Goal: Task Accomplishment & Management: Complete application form

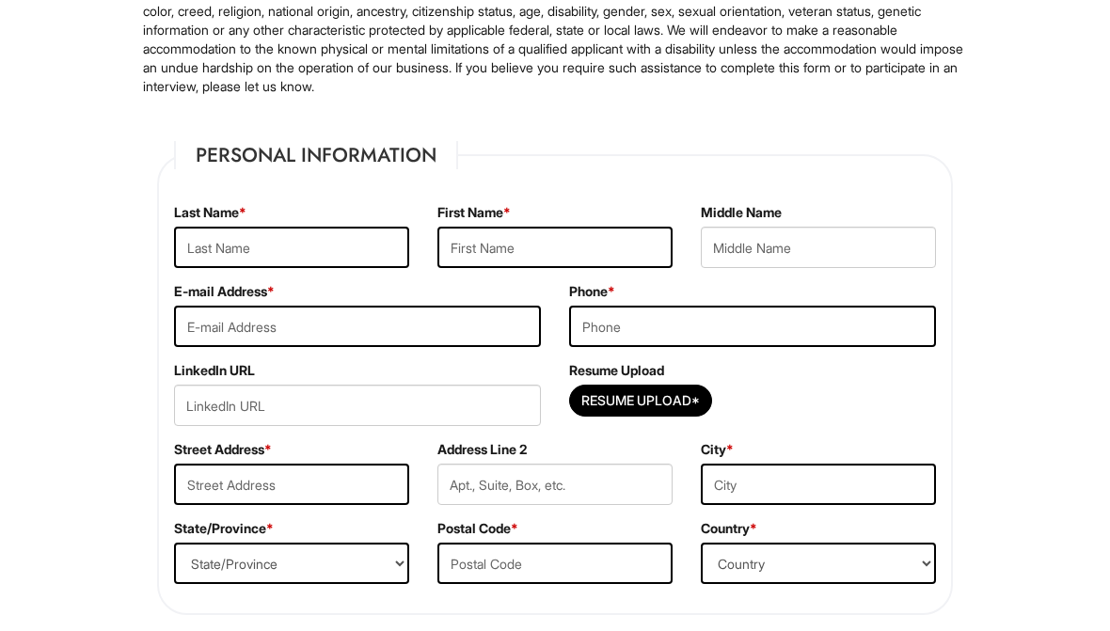
scroll to position [215, 0]
click at [210, 247] on input "text" at bounding box center [291, 246] width 235 height 41
type input "Simpson"
click at [599, 247] on input "text" at bounding box center [555, 246] width 235 height 41
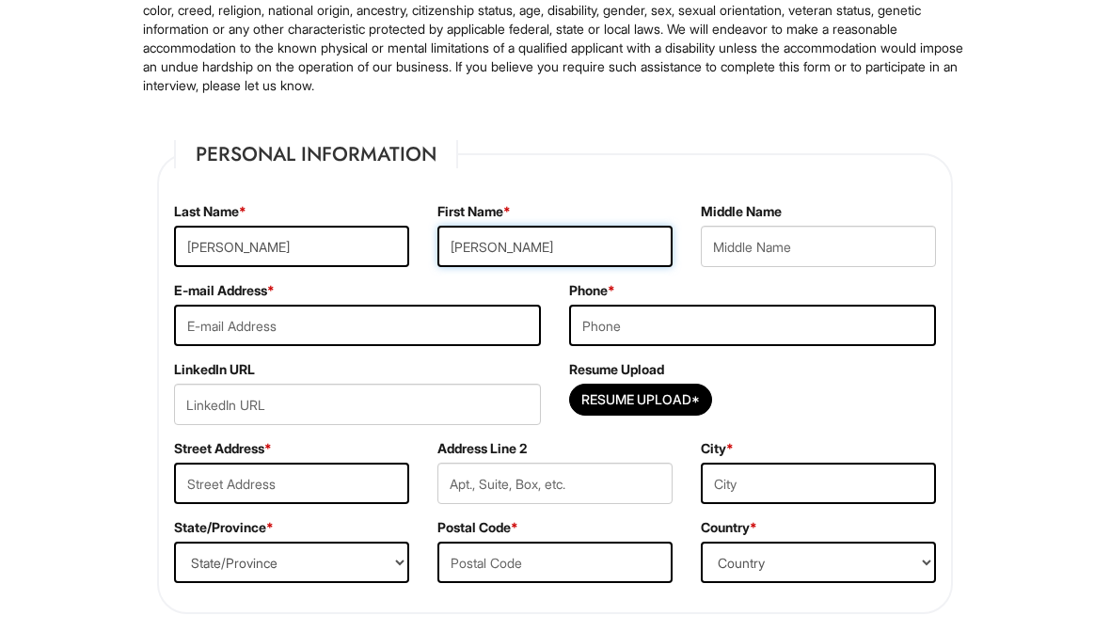
type input "Calvin"
click at [818, 242] on input "text" at bounding box center [818, 246] width 235 height 41
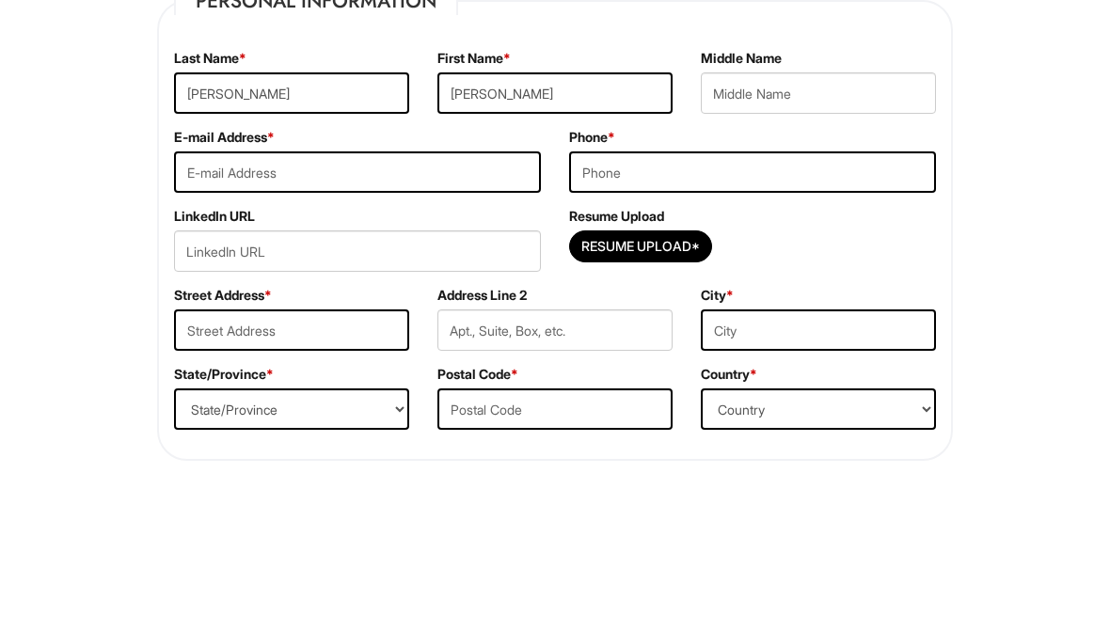
click at [207, 305] on input "email" at bounding box center [357, 325] width 367 height 41
type input "calvinsimpson1978@gmail.com"
click at [865, 305] on input "tel" at bounding box center [752, 325] width 367 height 41
type input "4789788226"
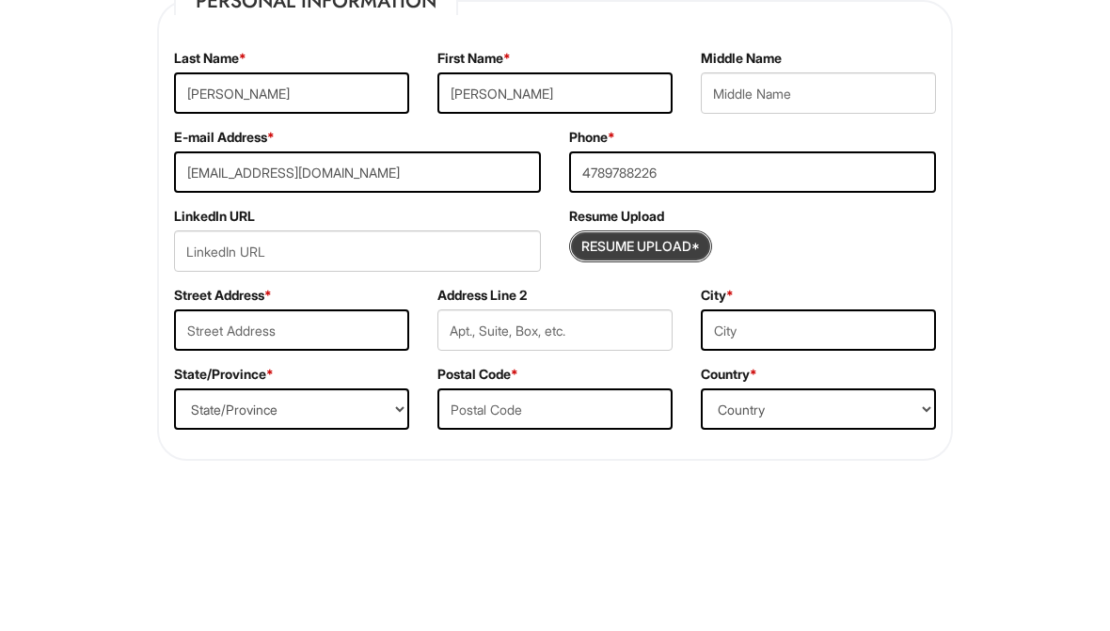
click at [660, 385] on input "Resume Upload*" at bounding box center [640, 400] width 141 height 30
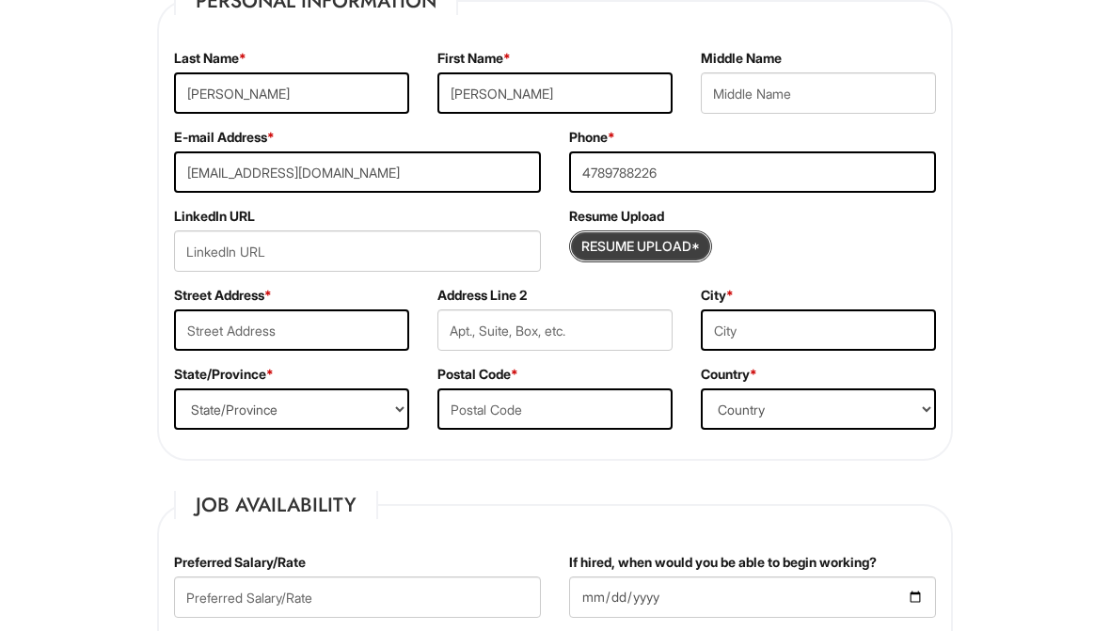
type input "C:\fakepath\Calvin_Simpson_Resume_Updated copy 2.pdf"
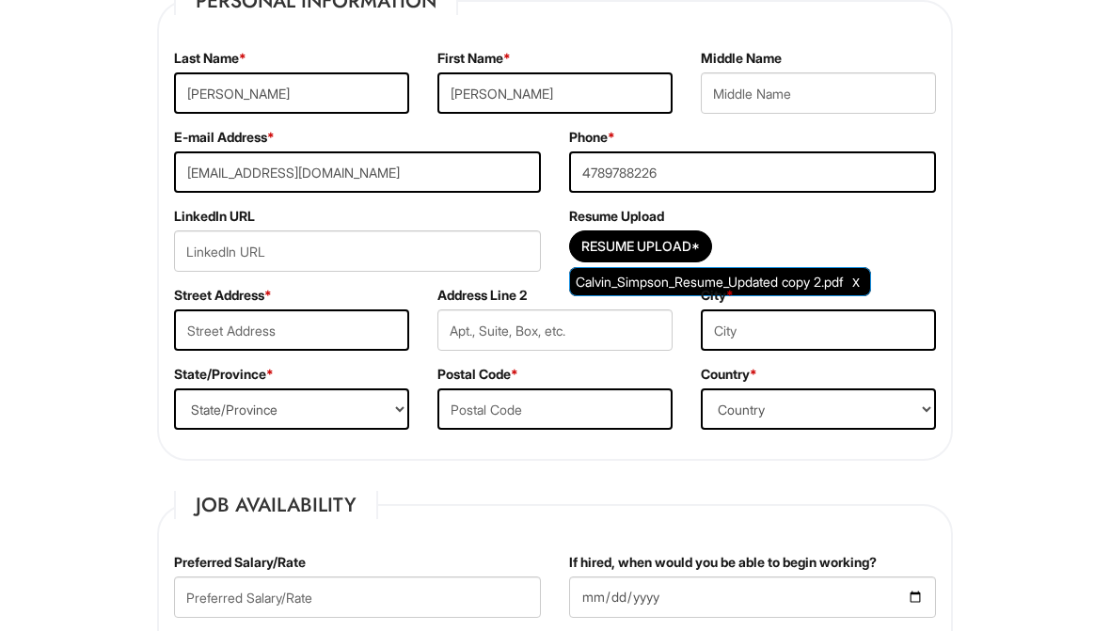
click at [222, 330] on input "text" at bounding box center [291, 330] width 235 height 41
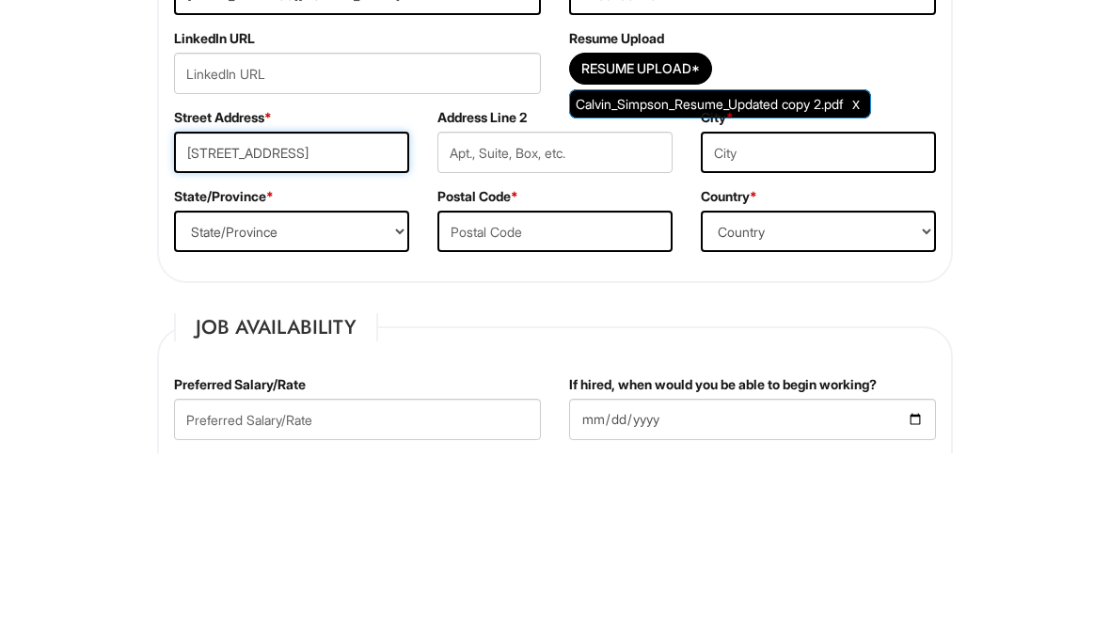
type input "4580 Thoreau park dr"
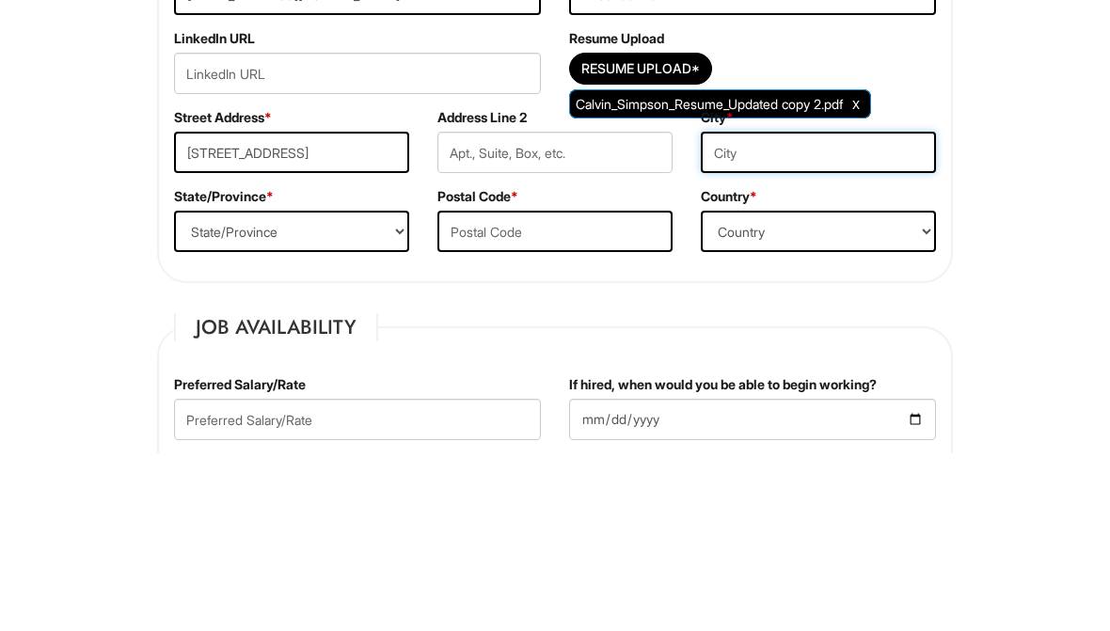
click at [876, 311] on input "text" at bounding box center [818, 331] width 235 height 41
type input "Orlando"
click at [208, 390] on select "State/Province ALABAMA ALASKA ARIZONA ARKANSAS CALIFORNIA COLORADO CONNECTICUT …" at bounding box center [291, 410] width 235 height 41
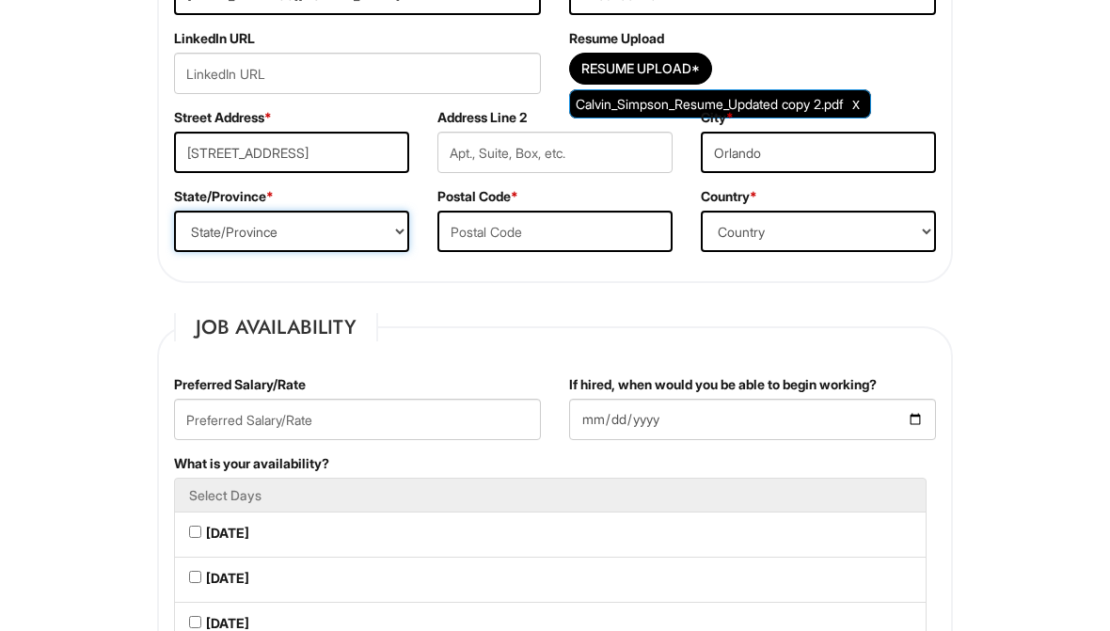
select select "FL"
click at [474, 216] on input "text" at bounding box center [555, 231] width 235 height 41
type input "32939"
click at [895, 234] on select "Country Afghanistan Albania Algeria American Samoa Andorra Angola Anguilla Anta…" at bounding box center [818, 231] width 235 height 41
select select "United States of America"
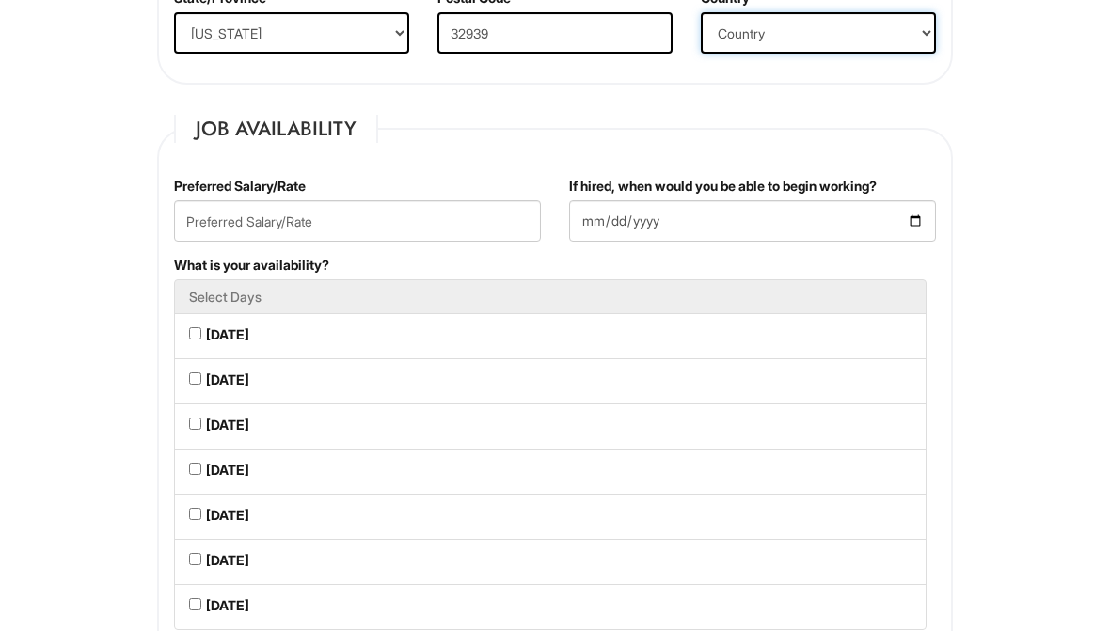
scroll to position [746, 0]
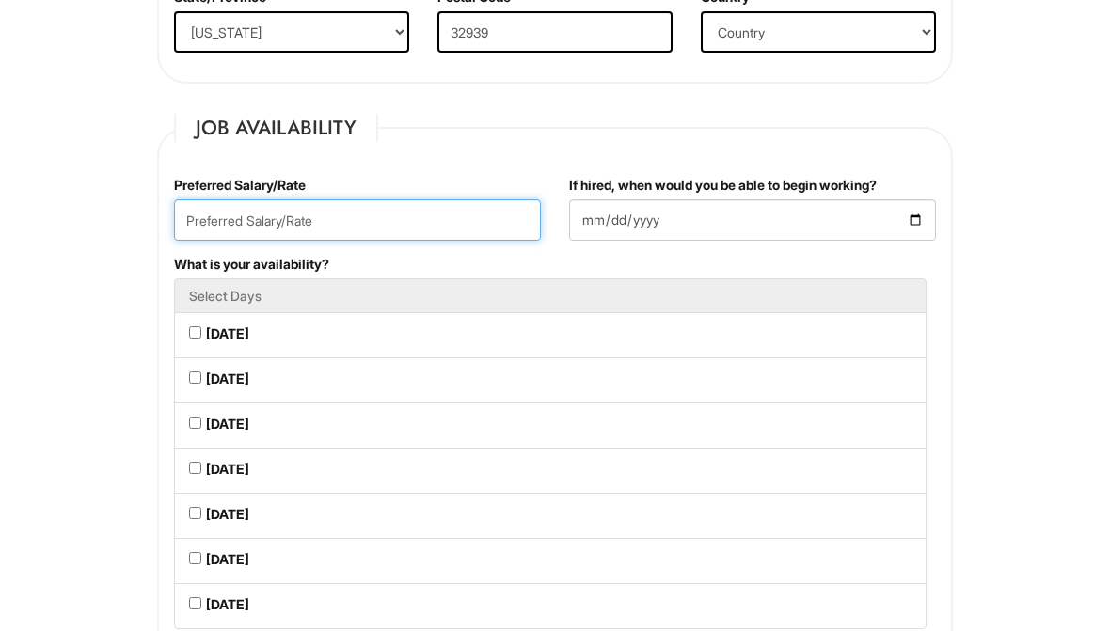
click at [213, 223] on input "text" at bounding box center [357, 219] width 367 height 41
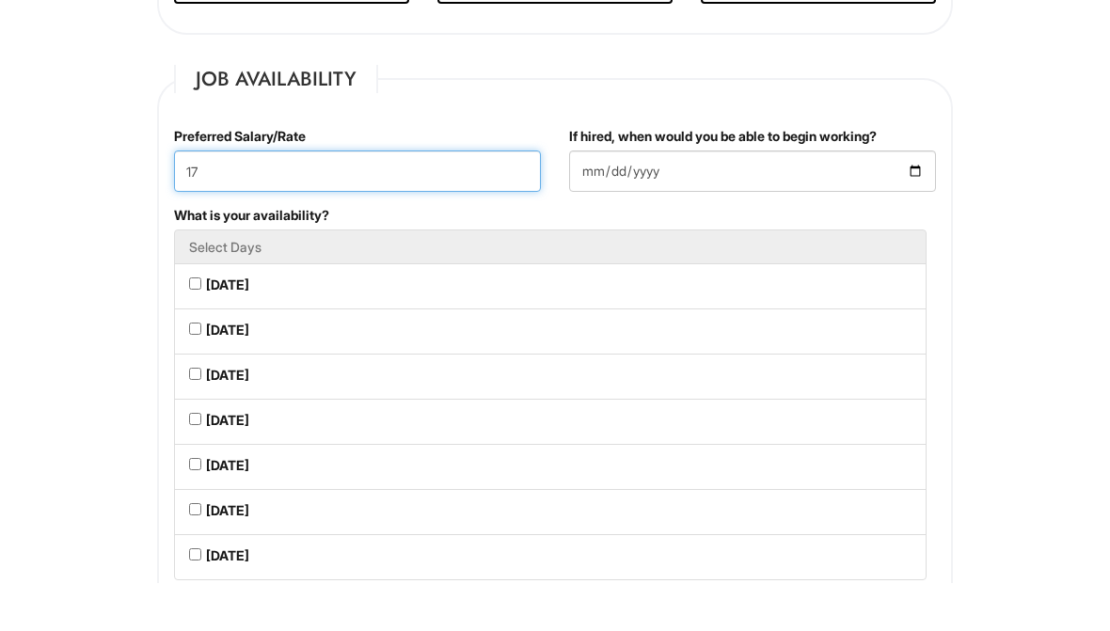
type input "17"
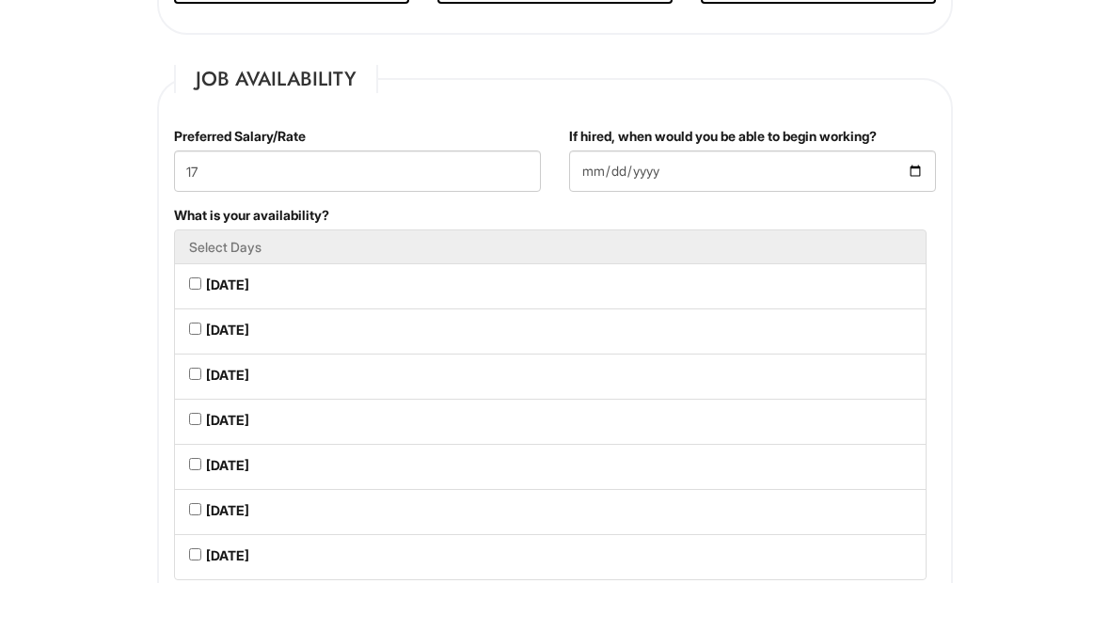
click at [879, 199] on input "If hired, when would you be able to begin working?" at bounding box center [752, 219] width 367 height 41
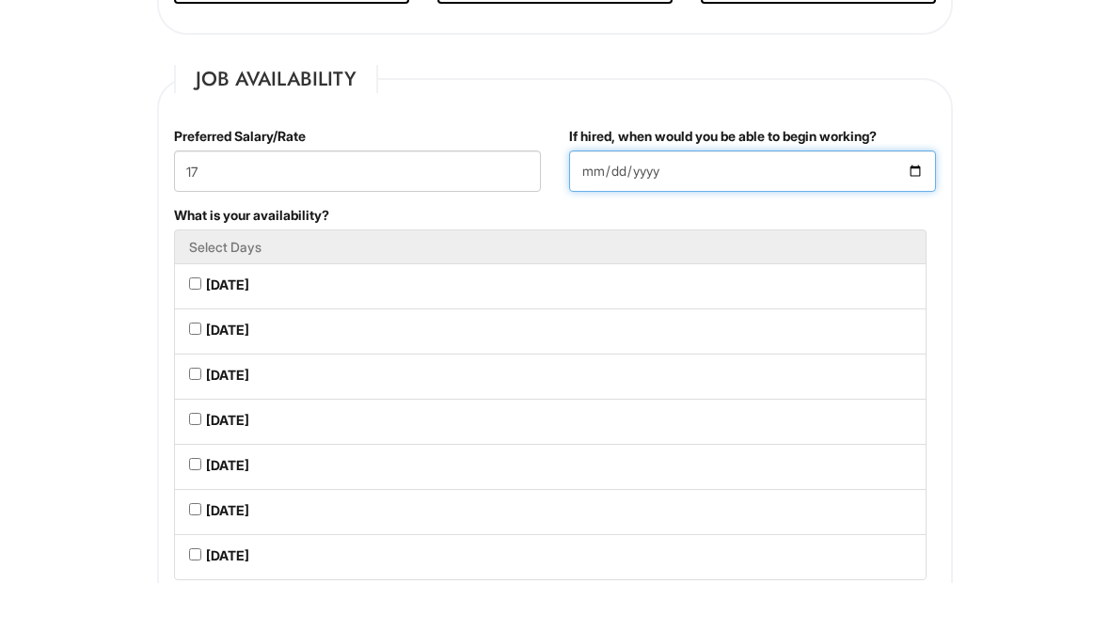
scroll to position [794, 0]
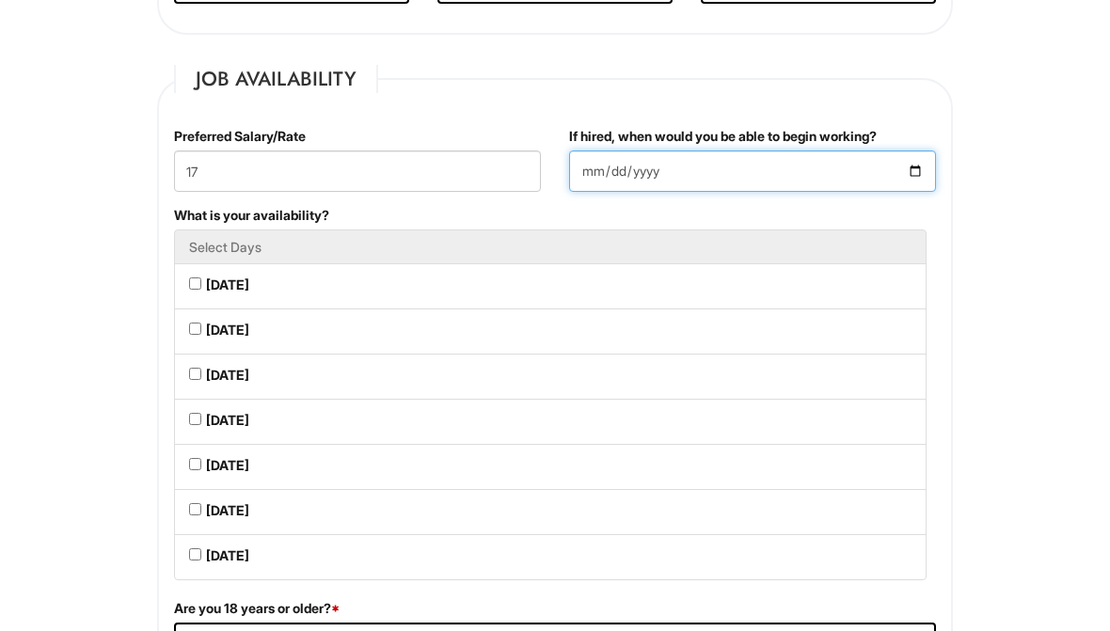
type input "2025-09-08"
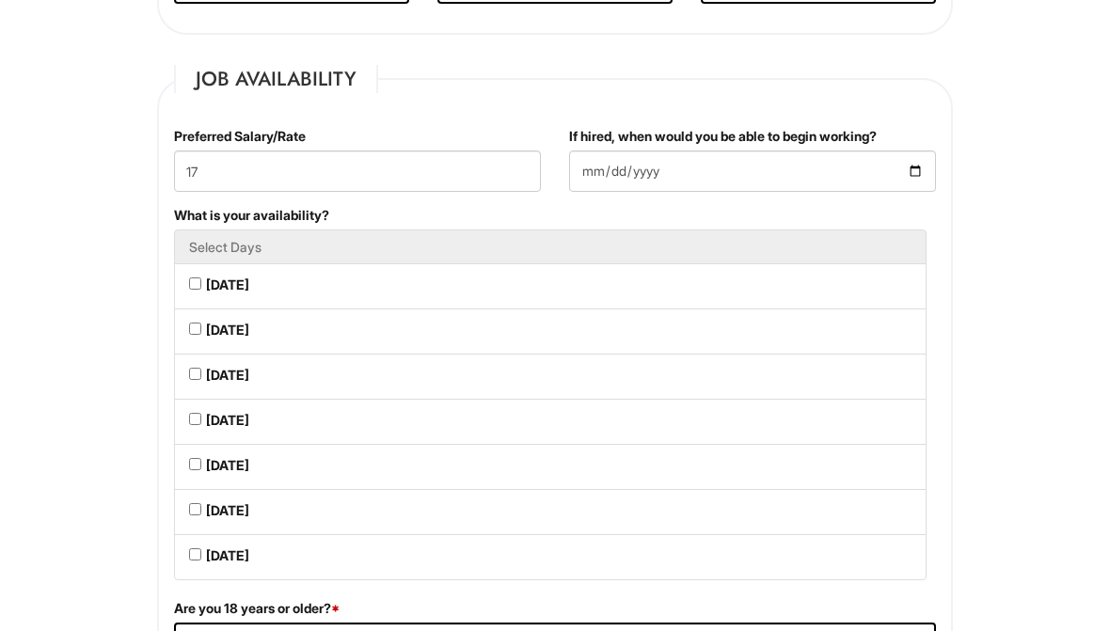
click at [198, 281] on Available_Monday "Monday" at bounding box center [195, 284] width 12 height 12
checkbox Available_Monday "true"
click at [190, 328] on Available_Tuesday "Tuesday" at bounding box center [195, 329] width 12 height 12
checkbox Available_Tuesday "true"
click at [191, 377] on Available_Wednesday "Wednesday" at bounding box center [195, 374] width 12 height 12
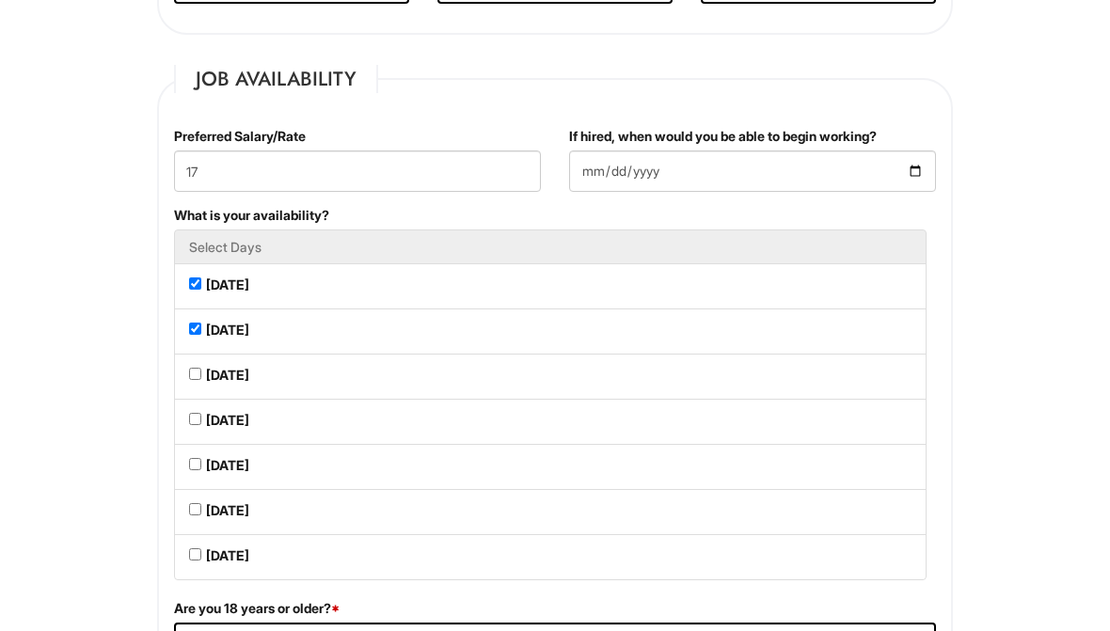
checkbox Available_Wednesday "true"
click at [198, 425] on Available_Thursday "Thursday" at bounding box center [195, 419] width 12 height 12
checkbox Available_Thursday "true"
click at [190, 464] on Available_Friday "Friday" at bounding box center [195, 464] width 12 height 12
checkbox Available_Friday "true"
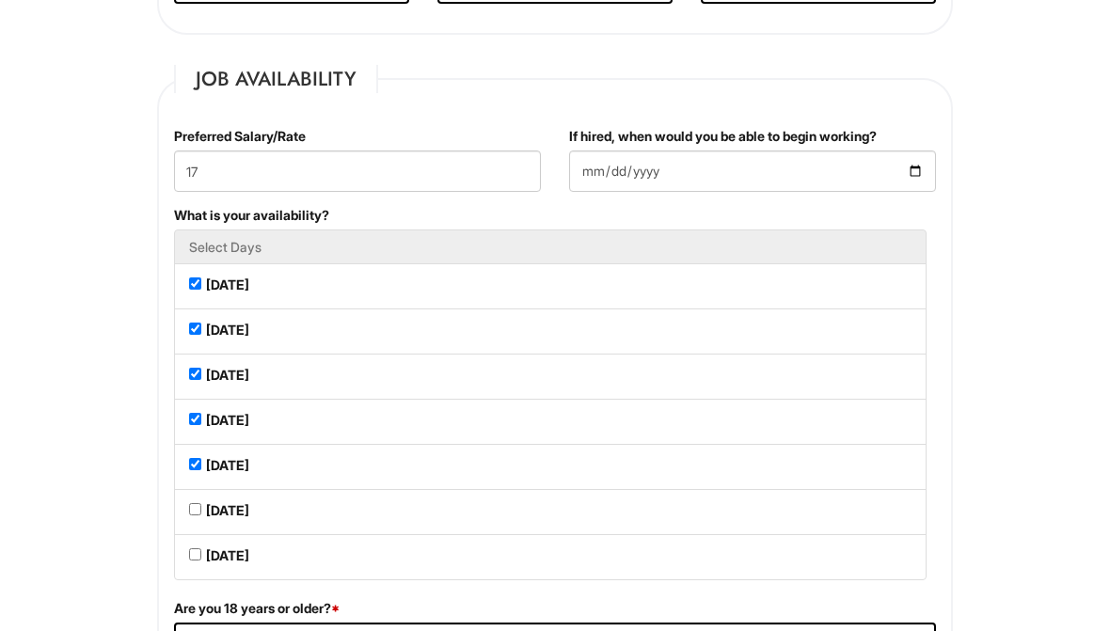
click at [189, 513] on Available_Saturday "Saturday" at bounding box center [195, 509] width 12 height 12
checkbox Available_Saturday "true"
click at [189, 561] on Available_Sunday "Sunday" at bounding box center [195, 555] width 12 height 12
checkbox Available_Sunday "true"
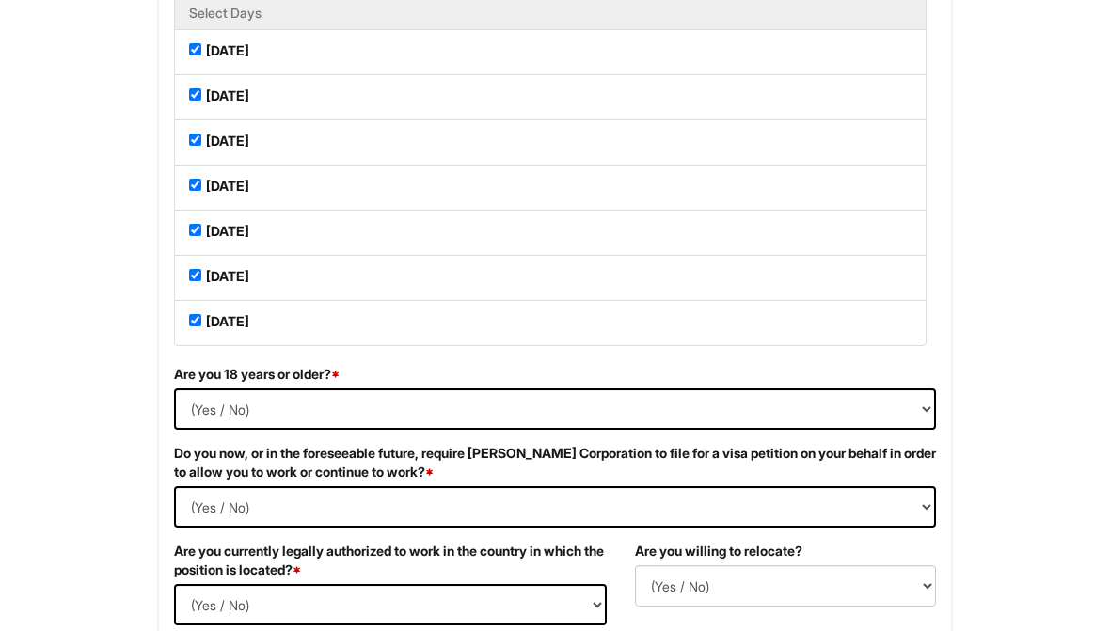
scroll to position [1093, 0]
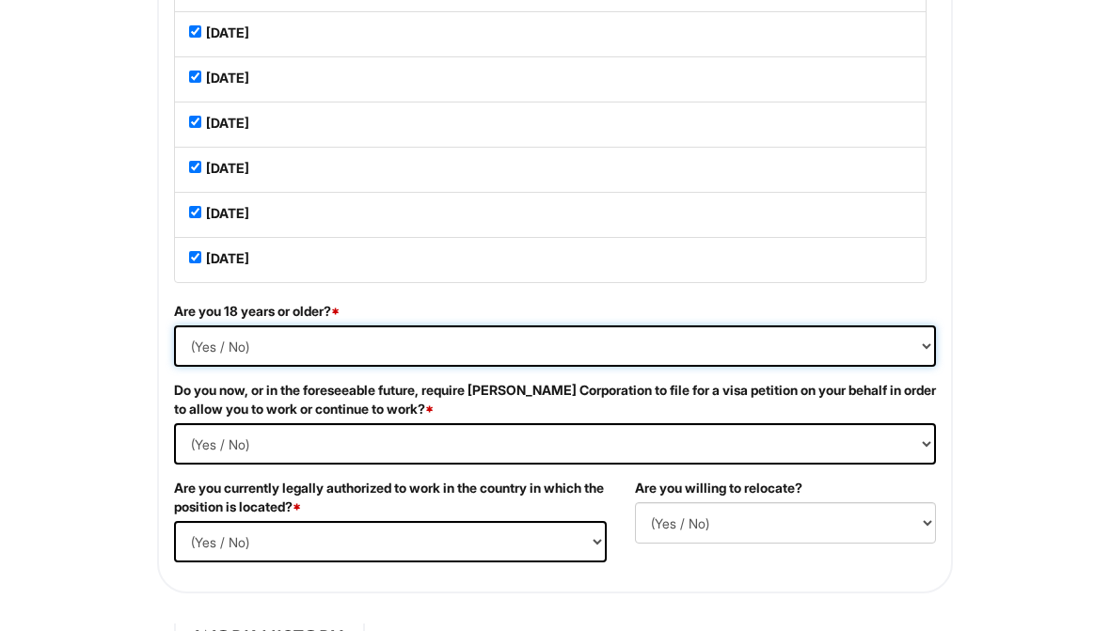
click at [919, 359] on select "(Yes / No) Yes No" at bounding box center [555, 346] width 762 height 41
select select "Yes"
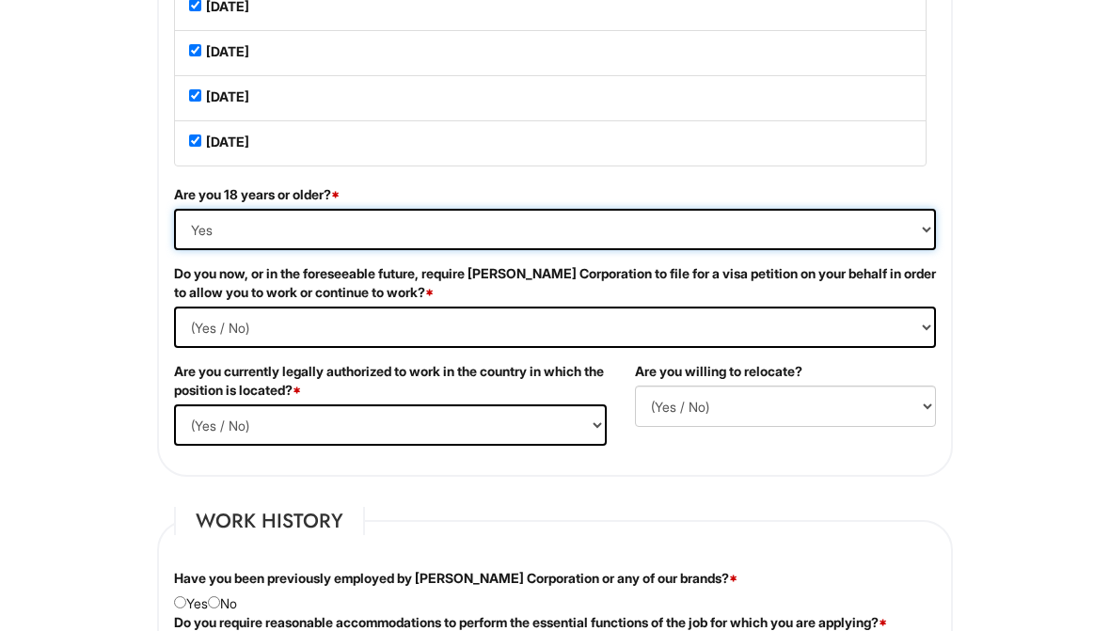
scroll to position [1212, 0]
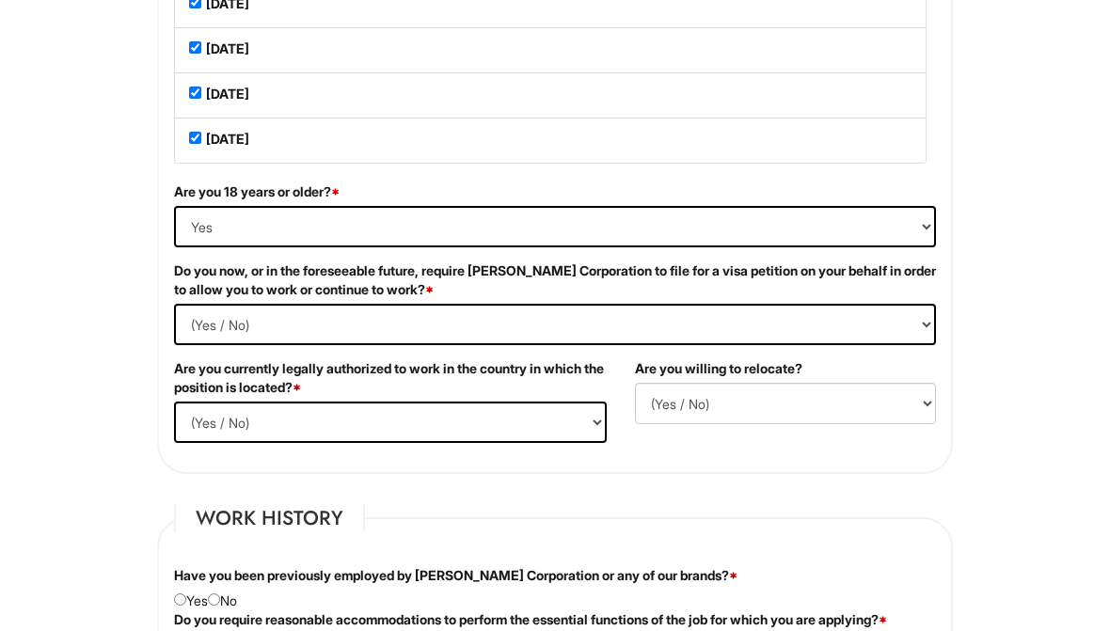
click at [891, 327] on Required "(Yes / No) Yes No" at bounding box center [555, 324] width 762 height 41
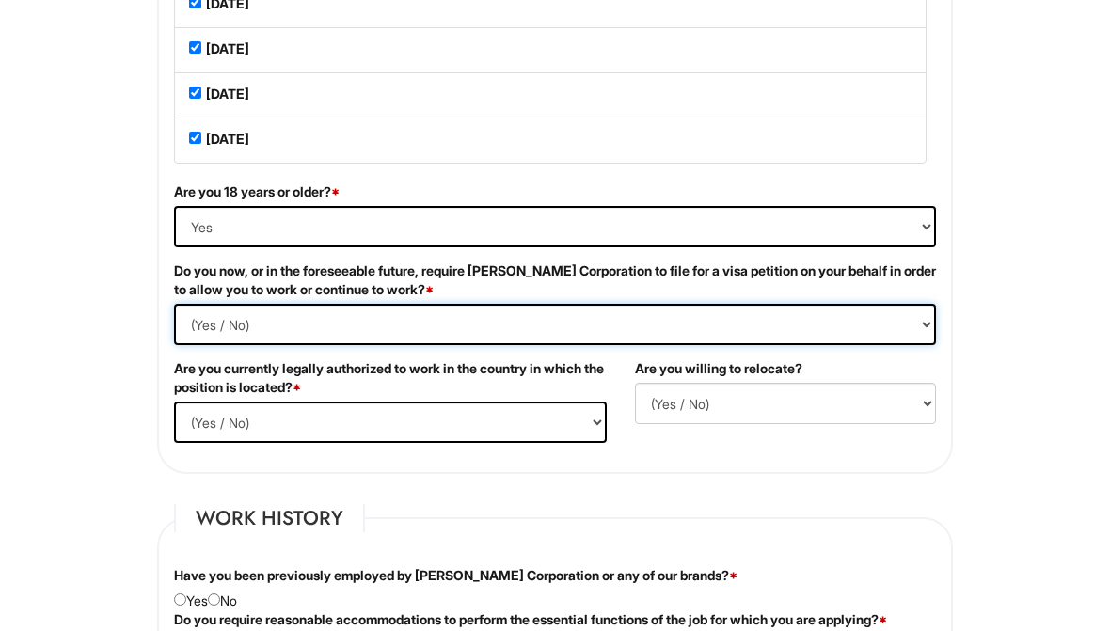
select Required "No"
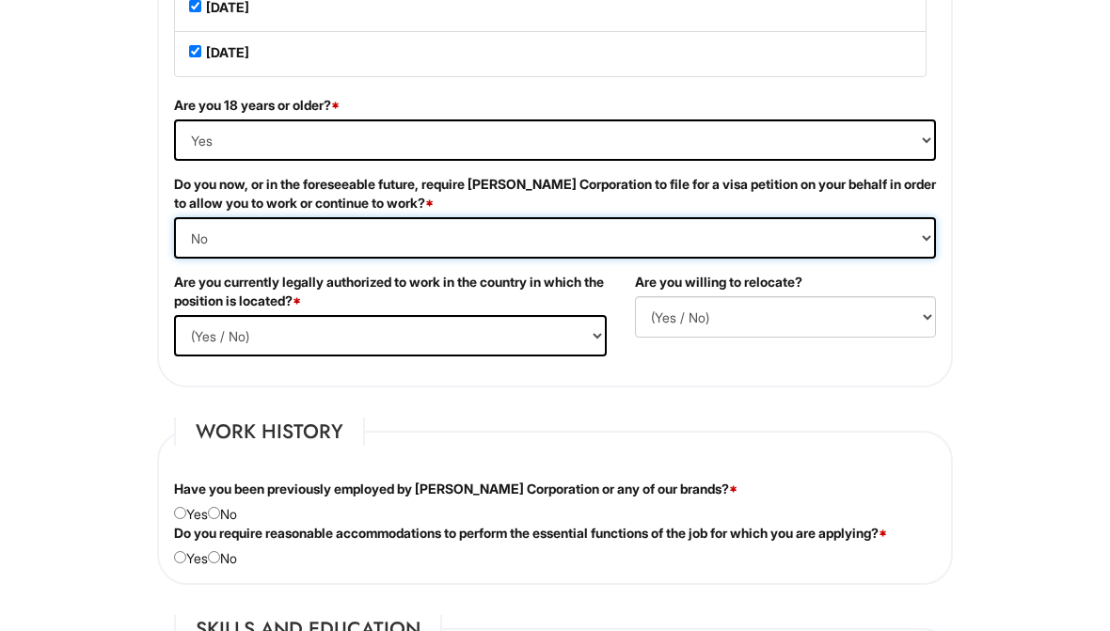
scroll to position [1301, 0]
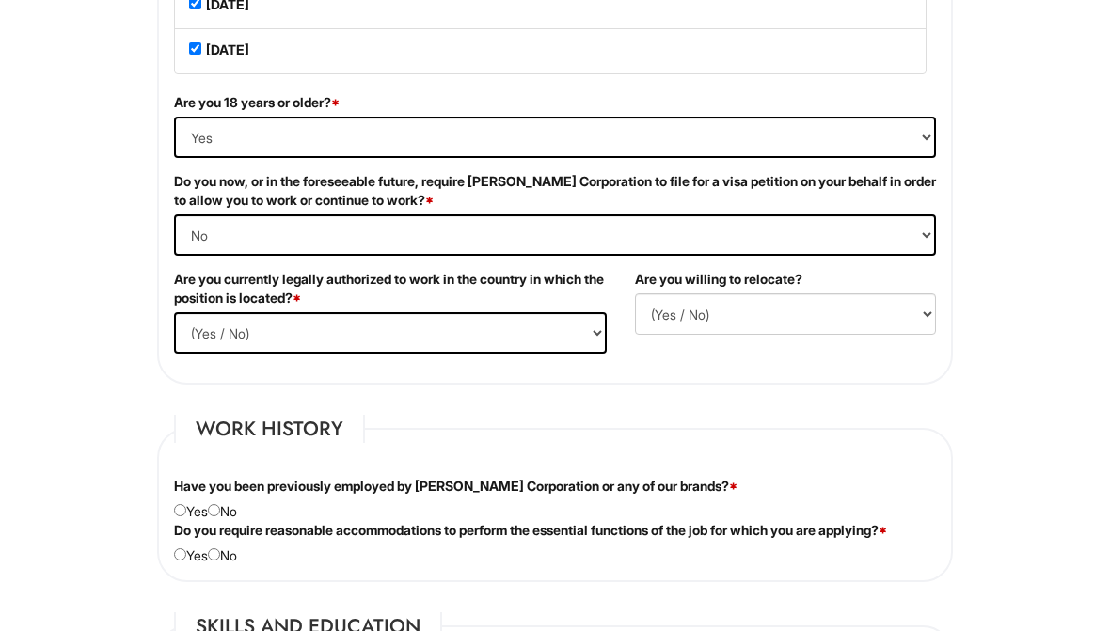
click at [209, 354] on select "(Yes / No) Yes No" at bounding box center [390, 332] width 433 height 41
select select "Yes"
click at [859, 313] on select "(Yes / No) No Yes" at bounding box center [785, 314] width 301 height 41
select select "Y"
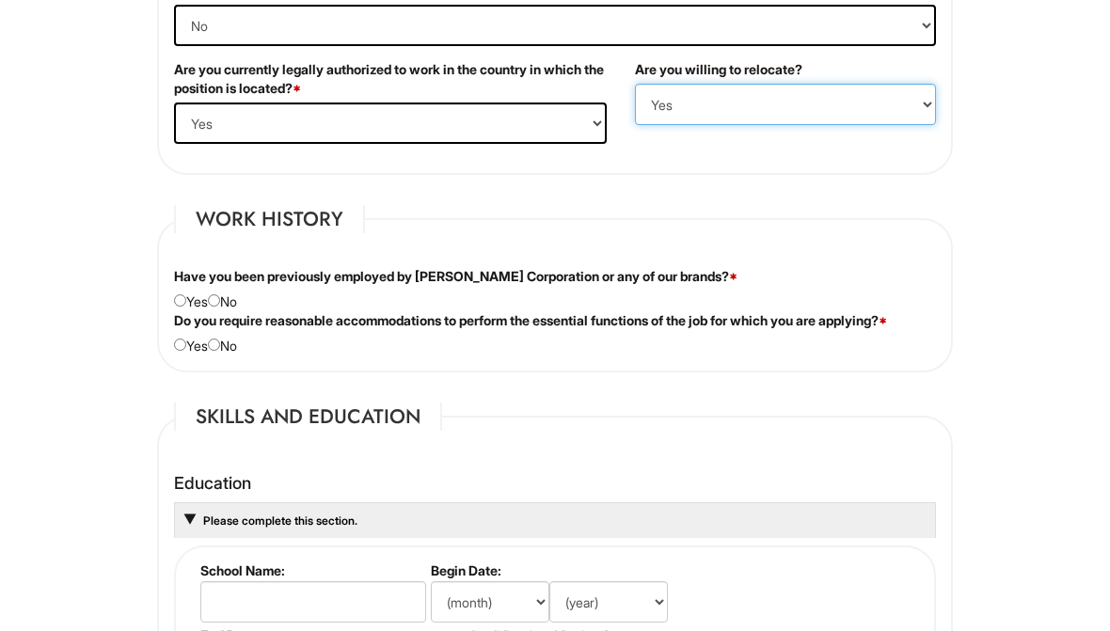
scroll to position [1511, 0]
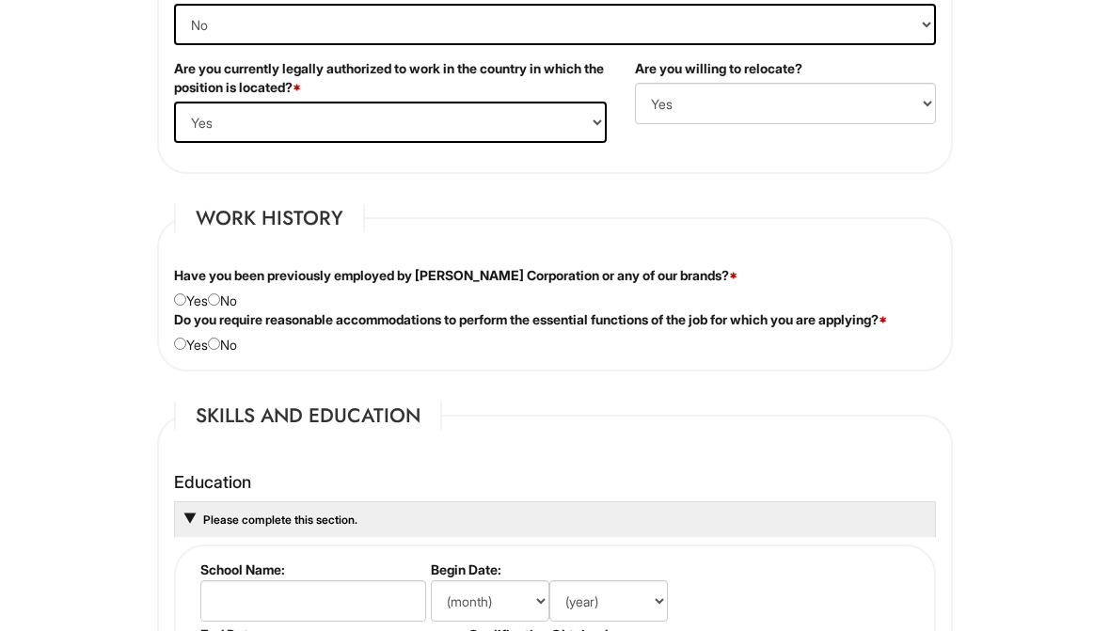
click at [220, 305] on input "radio" at bounding box center [214, 301] width 12 height 12
radio input "true"
click at [220, 350] on input "radio" at bounding box center [214, 344] width 12 height 12
radio input "true"
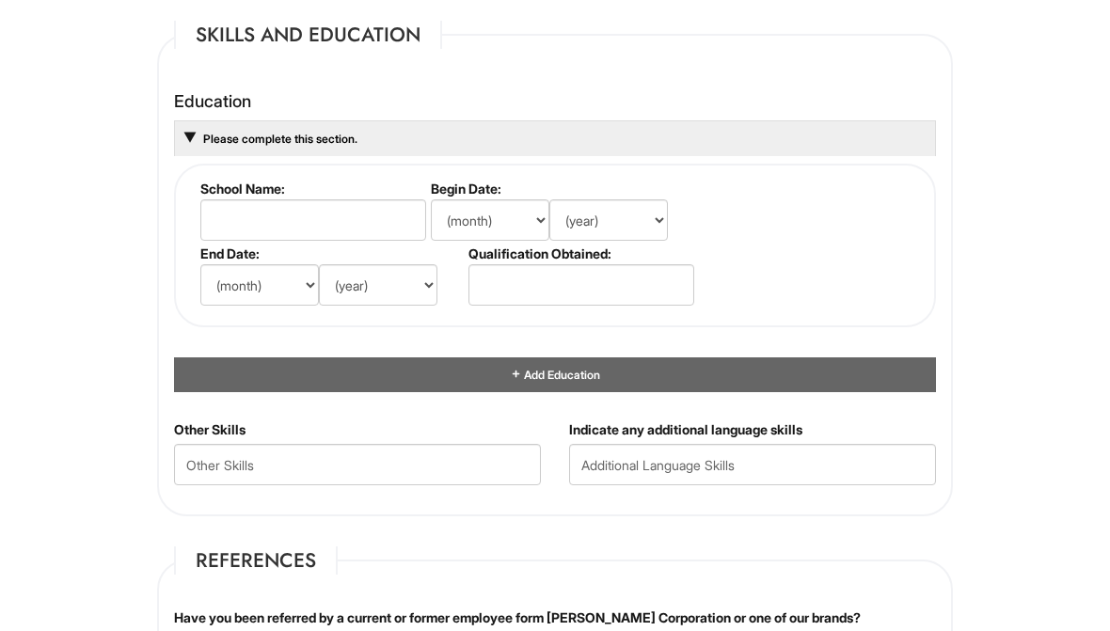
scroll to position [1890, 0]
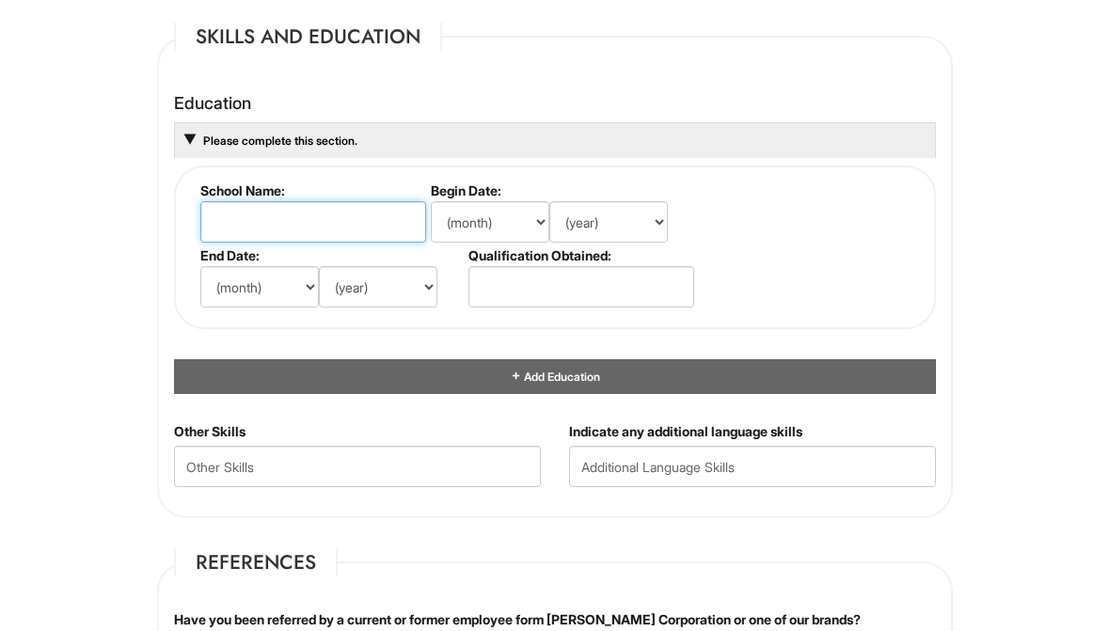
click at [237, 229] on input "text" at bounding box center [313, 222] width 226 height 41
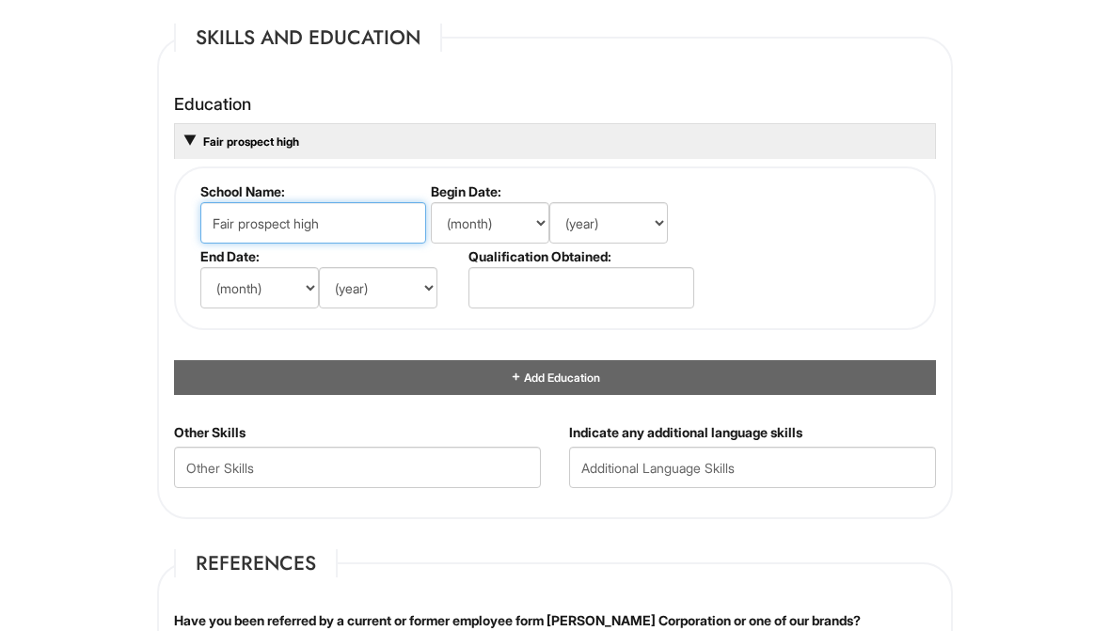
type input "Fair prospect high"
click at [529, 229] on select "(month) Jan Feb Mar Apr May Jun Jul Aug Sep Oct Nov Dec" at bounding box center [490, 222] width 119 height 41
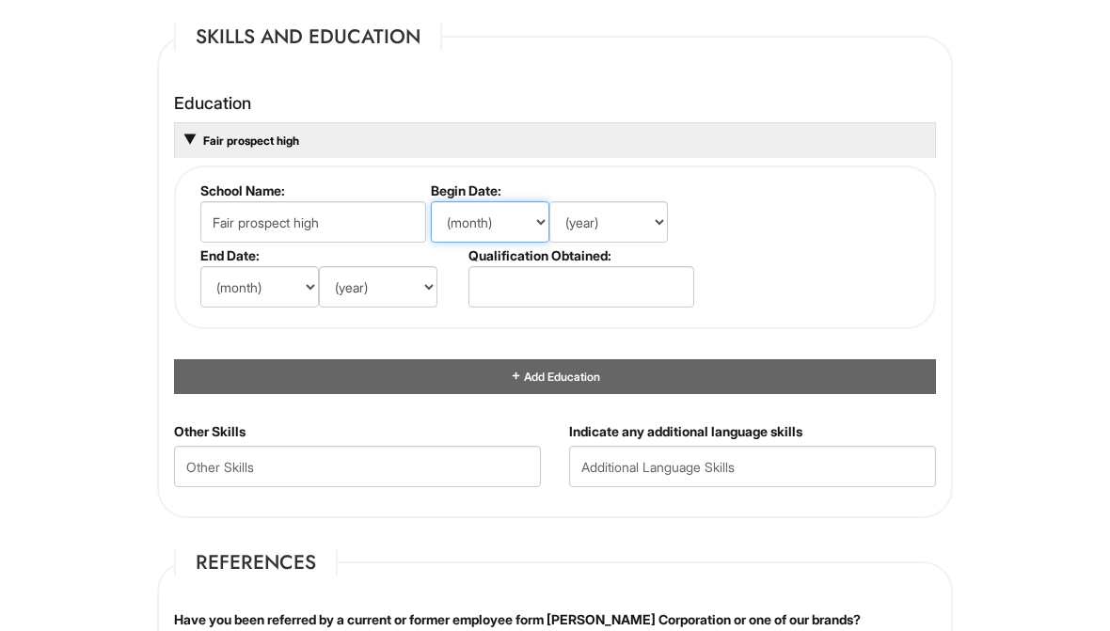
select select "9"
click at [642, 227] on select "(year) 2029 2028 2027 2026 2025 2024 2023 2022 2021 2020 2019 2018 2017 2016 20…" at bounding box center [609, 221] width 119 height 41
select select "1993"
click at [277, 279] on select "(month) Jan Feb Mar Apr May Jun Jul Aug Sep Oct Nov Dec" at bounding box center [259, 286] width 119 height 41
select select "6"
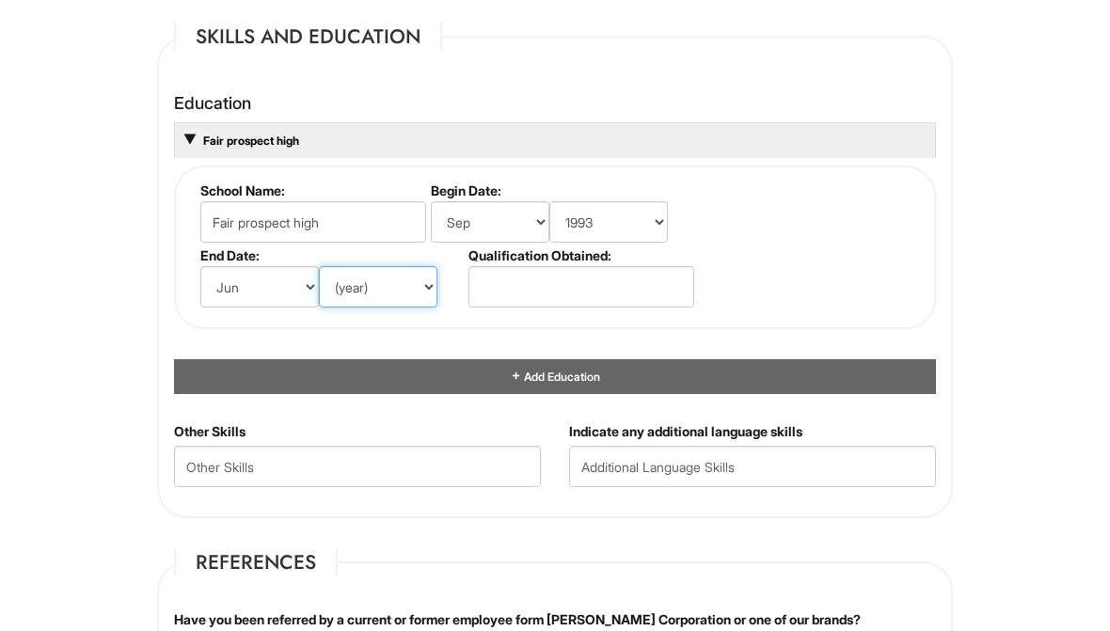
click at [417, 302] on select "(year) 2029 2028 2027 2026 2025 2024 2023 2022 2021 2020 2019 2018 2017 2016 20…" at bounding box center [378, 286] width 119 height 41
click at [360, 288] on select "(year) 2029 2028 2027 2026 2025 2024 2023 2022 2021 2020 2019 2018 2017 2016 20…" at bounding box center [378, 286] width 119 height 41
select select "1993"
click at [658, 231] on select "(year) 2029 2028 2027 2026 2025 2024 2023 2022 2021 2020 2019 2018 2017 2016 20…" at bounding box center [609, 221] width 119 height 41
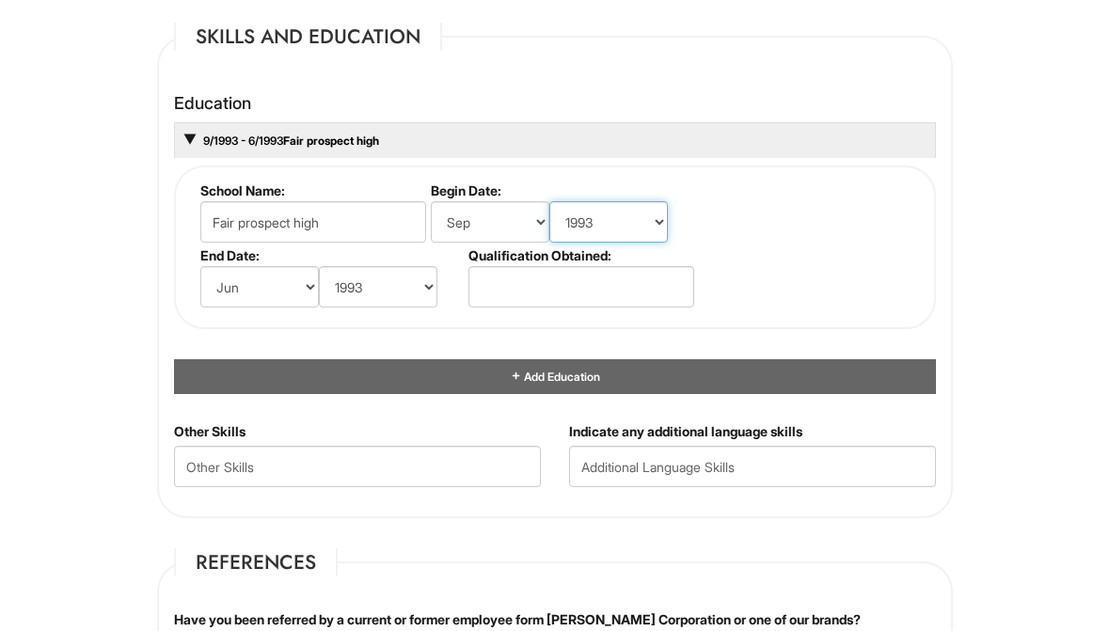
select select "1989"
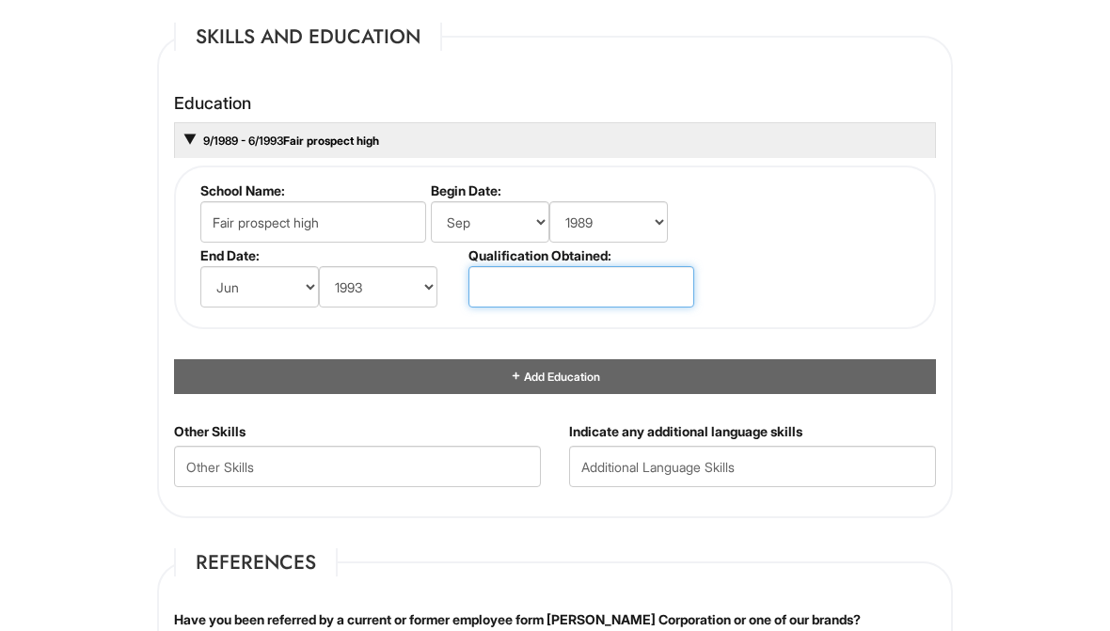
click at [654, 291] on input "text" at bounding box center [582, 286] width 226 height 41
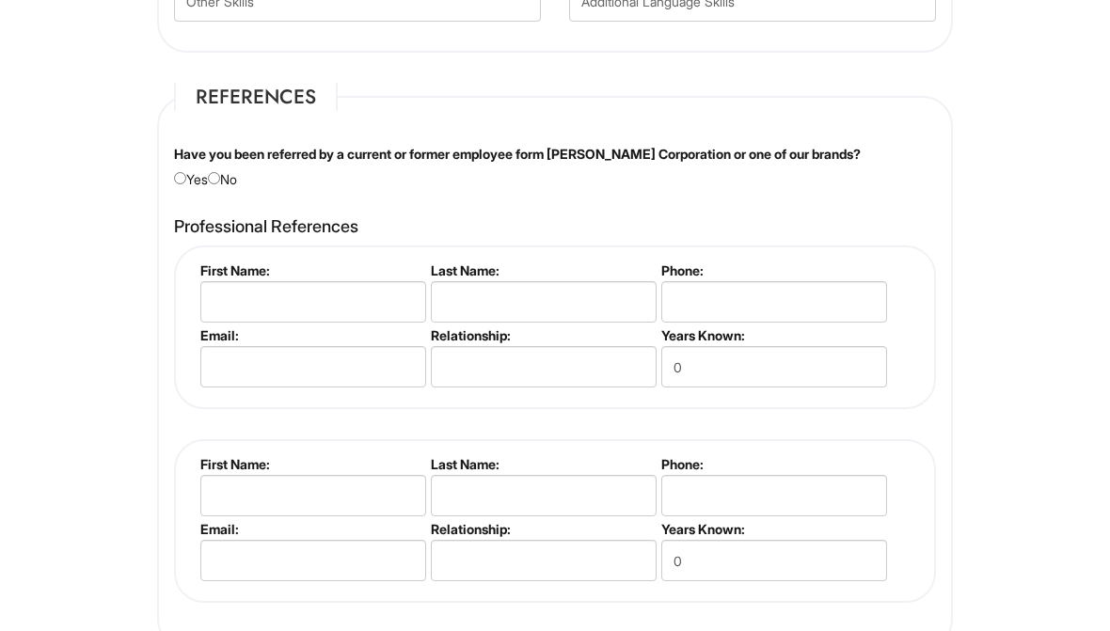
scroll to position [2346, 0]
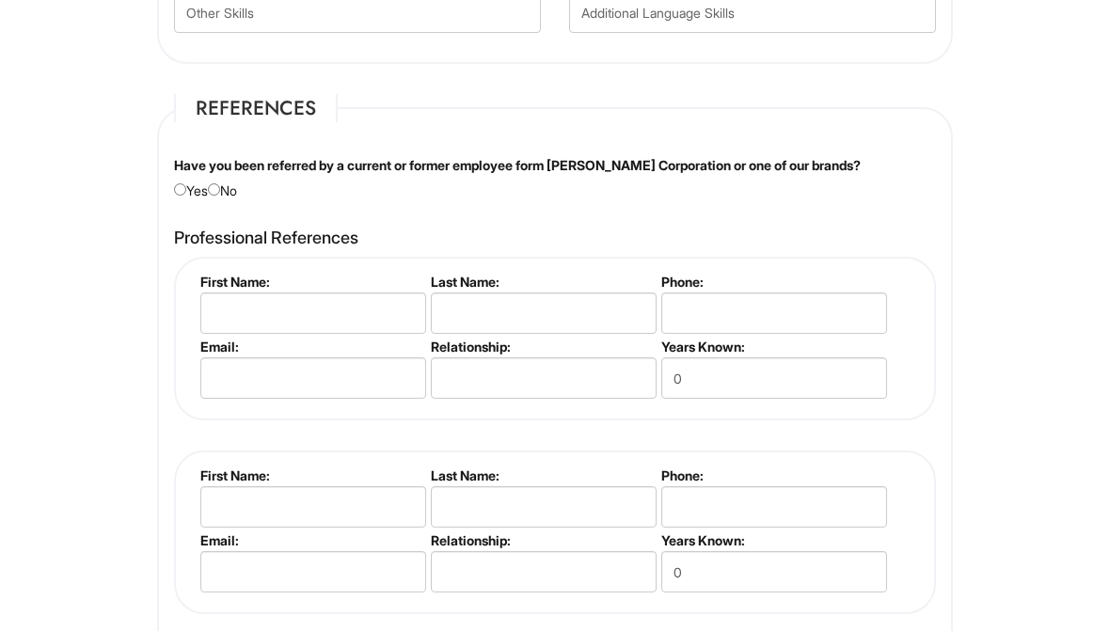
type input "Diploma"
click at [220, 196] on input "radio" at bounding box center [214, 189] width 12 height 12
radio input "true"
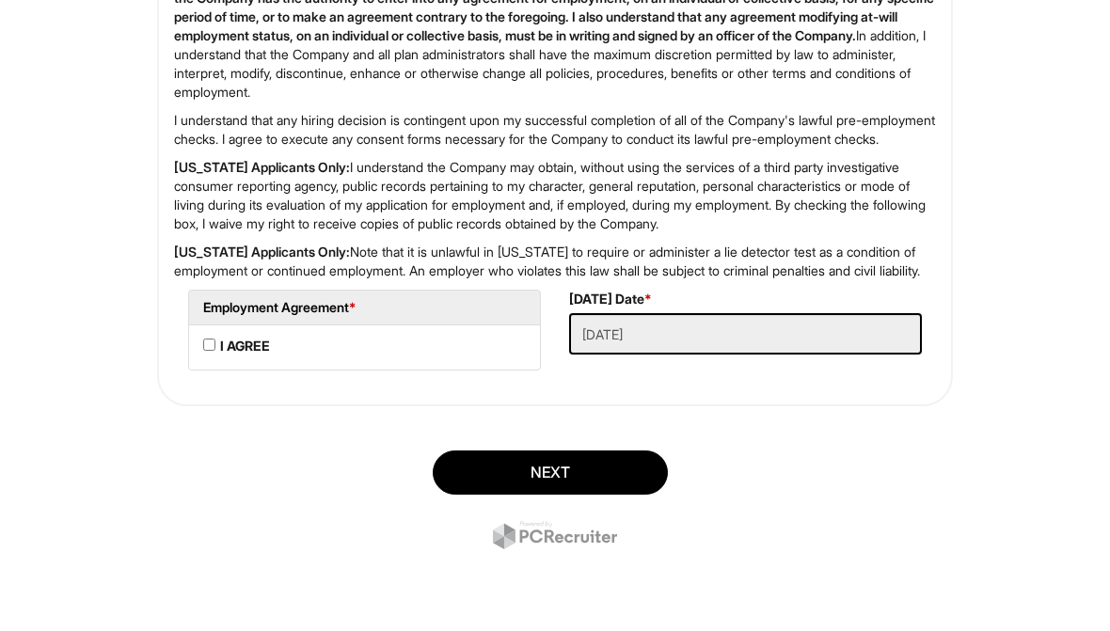
scroll to position [3368, 0]
click at [208, 372] on li "I AGREE" at bounding box center [364, 349] width 353 height 46
click at [606, 496] on button "Next" at bounding box center [550, 474] width 235 height 44
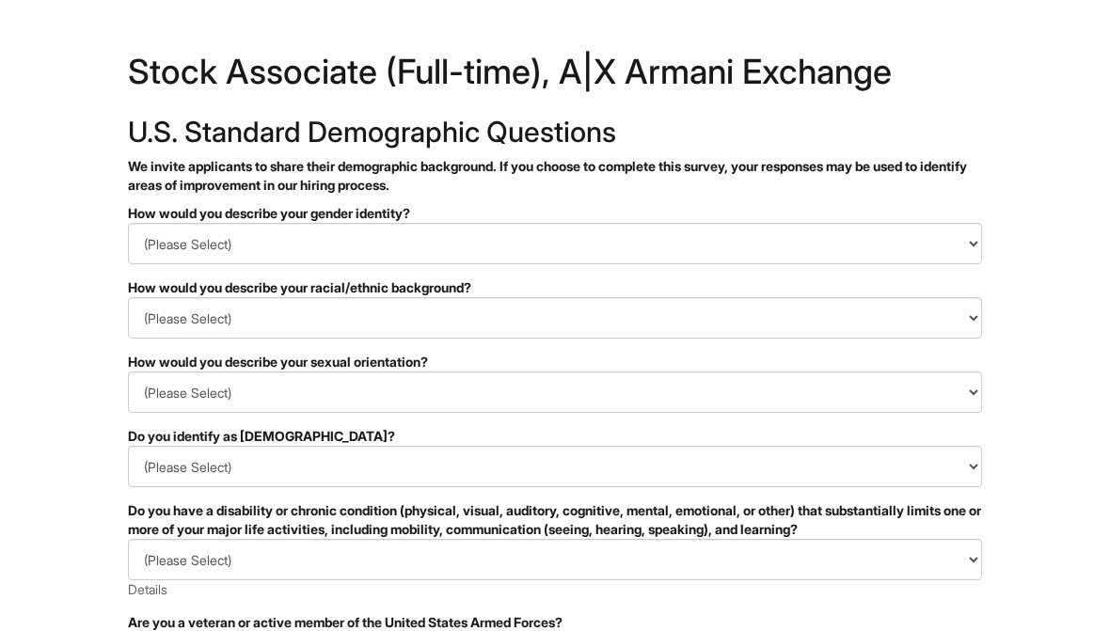
click at [161, 239] on select "(Please Select) Man Woman Non-binary I prefer to self-describe I don't wish to …" at bounding box center [555, 244] width 854 height 41
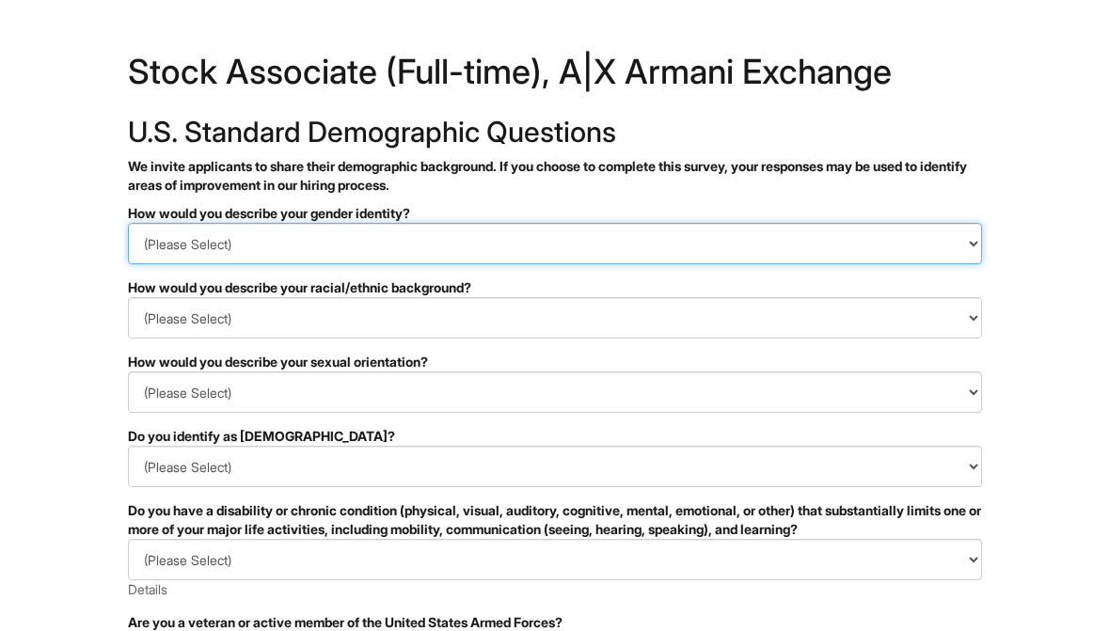
scroll to position [2, 0]
select select "Man"
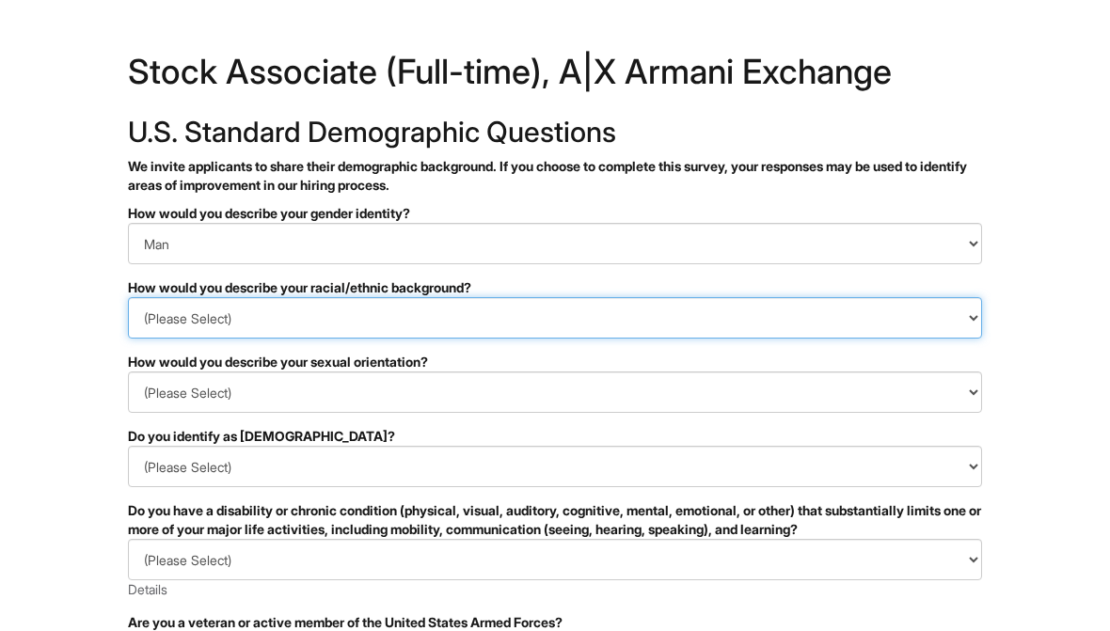
click at [168, 318] on select "(Please Select) Black or of African descent East Asian Hispanic, Latinx or of S…" at bounding box center [555, 317] width 854 height 41
select select "Black or of African descent"
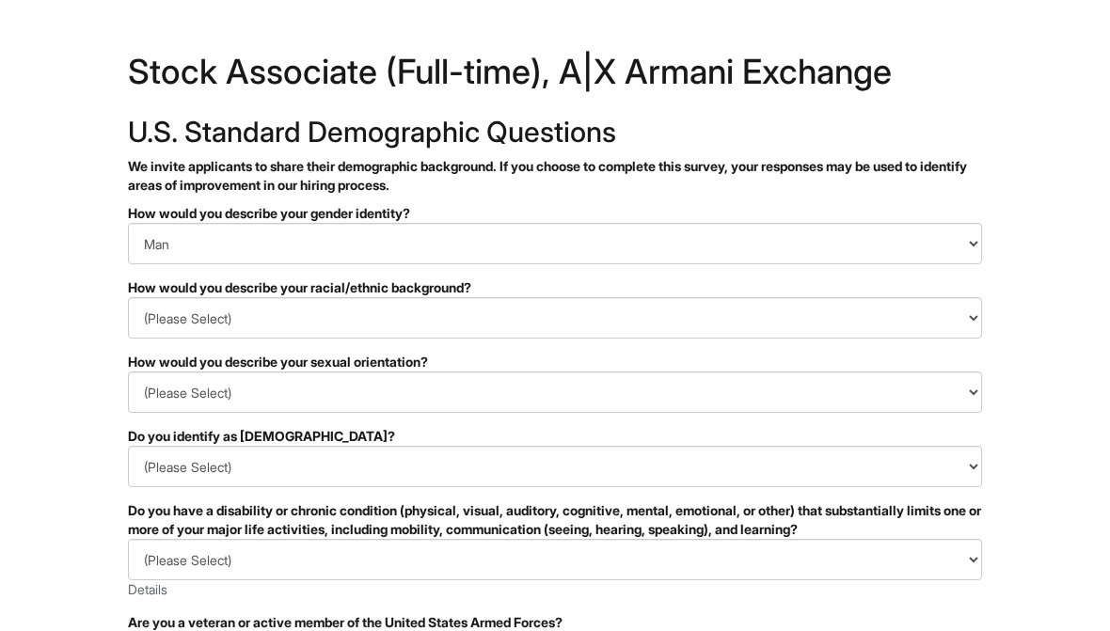
click at [924, 396] on select "(Please Select) Asexual Bisexual and/or pansexual Gay Heterosexual Lesbian Quee…" at bounding box center [555, 392] width 854 height 41
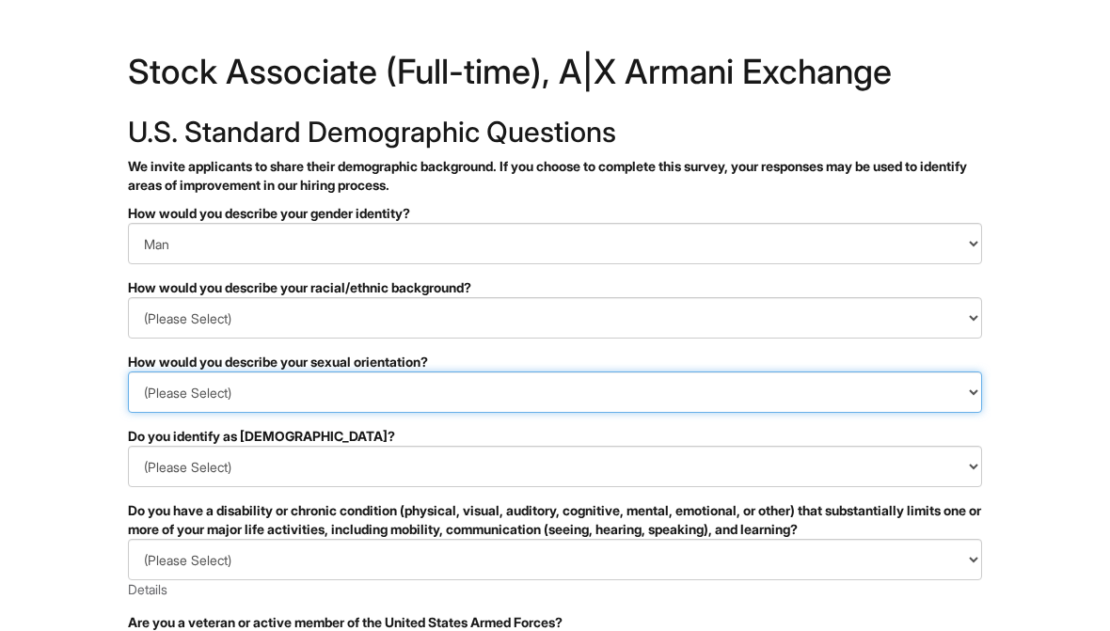
select select "I don't wish to answer"
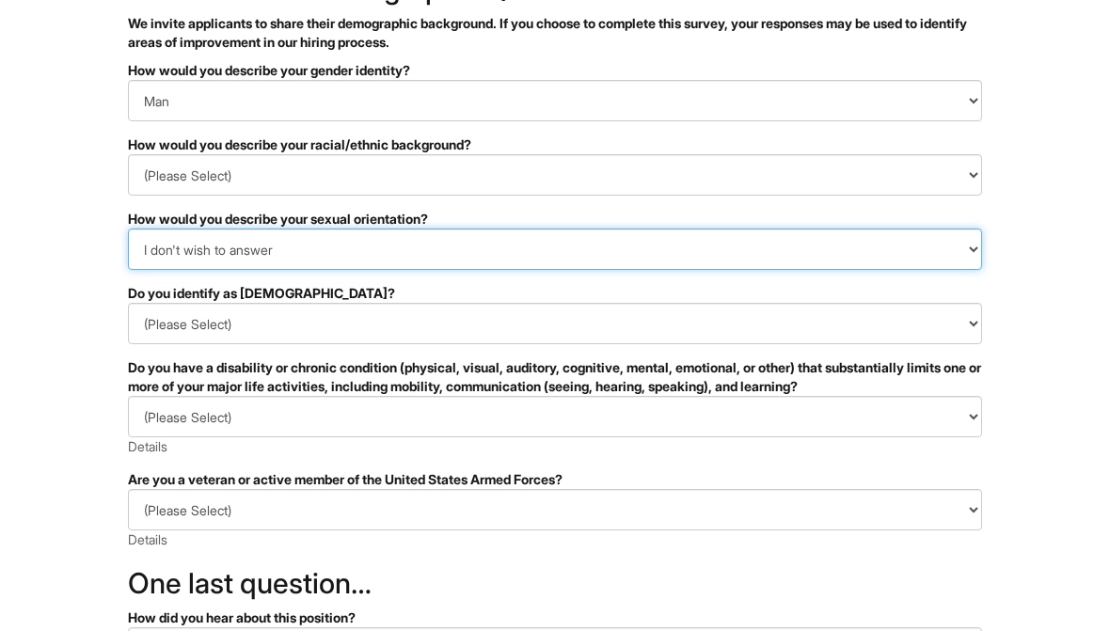
scroll to position [145, 0]
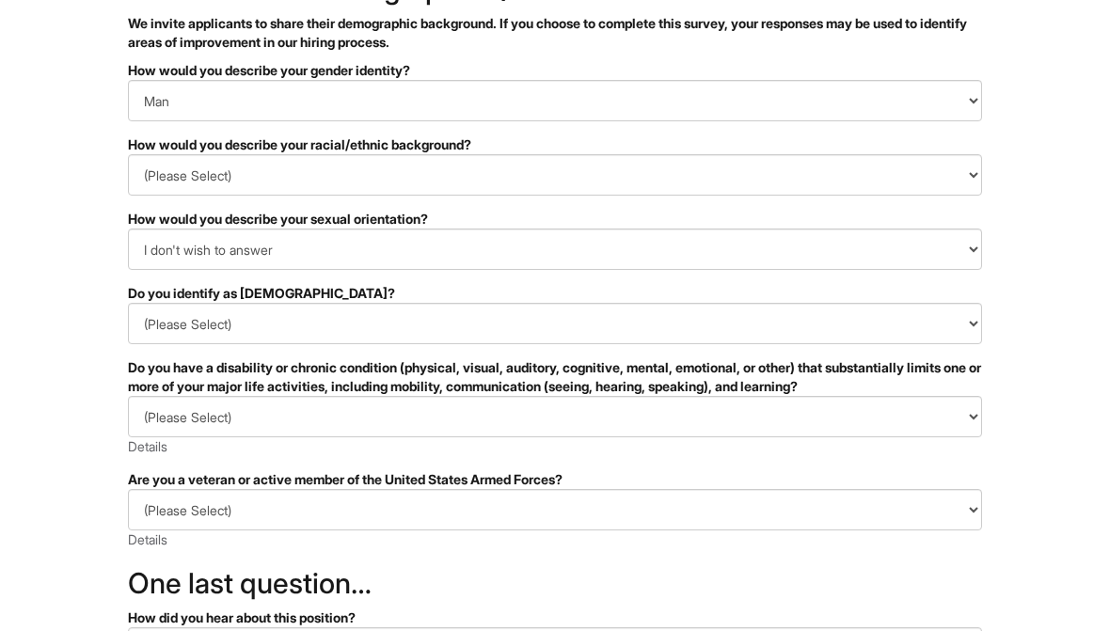
click at [160, 321] on select "(Please Select) Yes No I prefer to self-describe I don't wish to answer" at bounding box center [555, 323] width 854 height 41
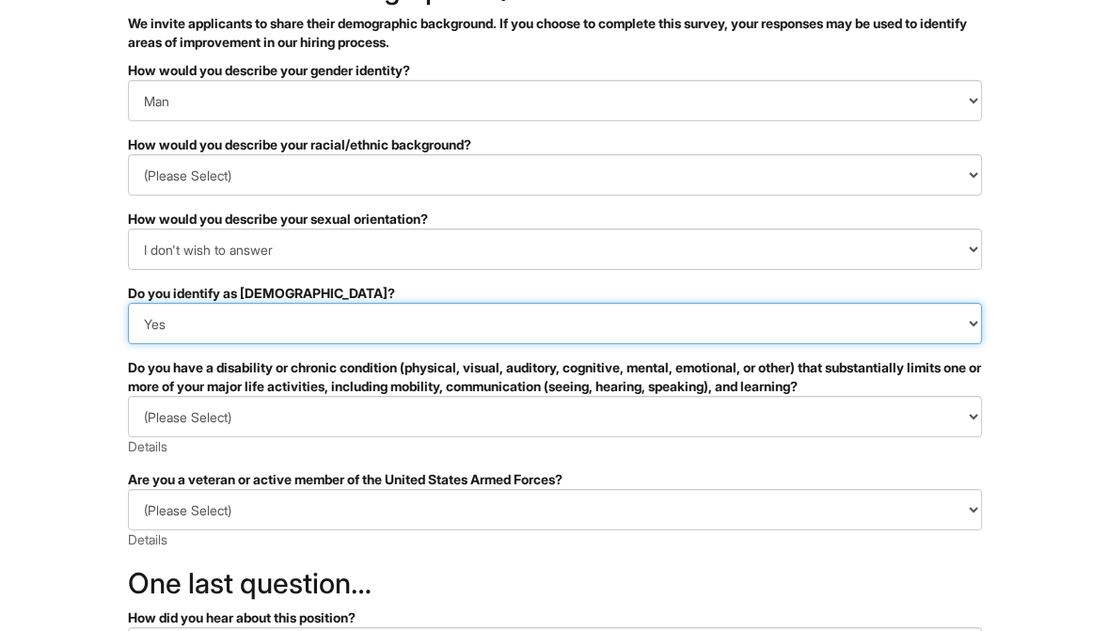
click at [174, 336] on select "(Please Select) Yes No I prefer to self-describe I don't wish to answer" at bounding box center [555, 323] width 854 height 41
select select "No"
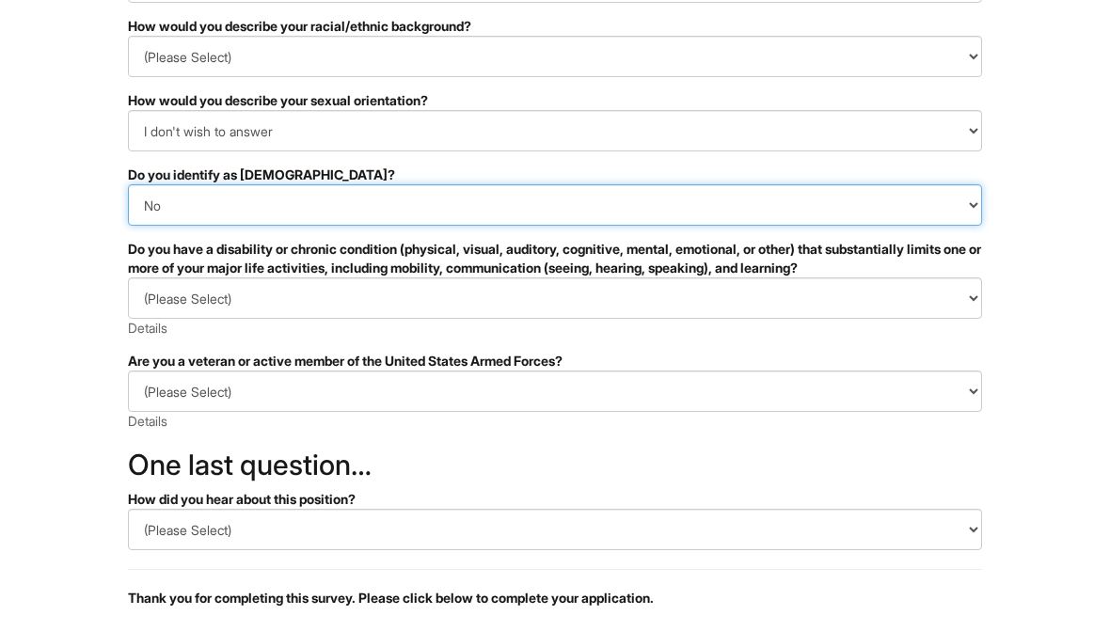
scroll to position [270, 0]
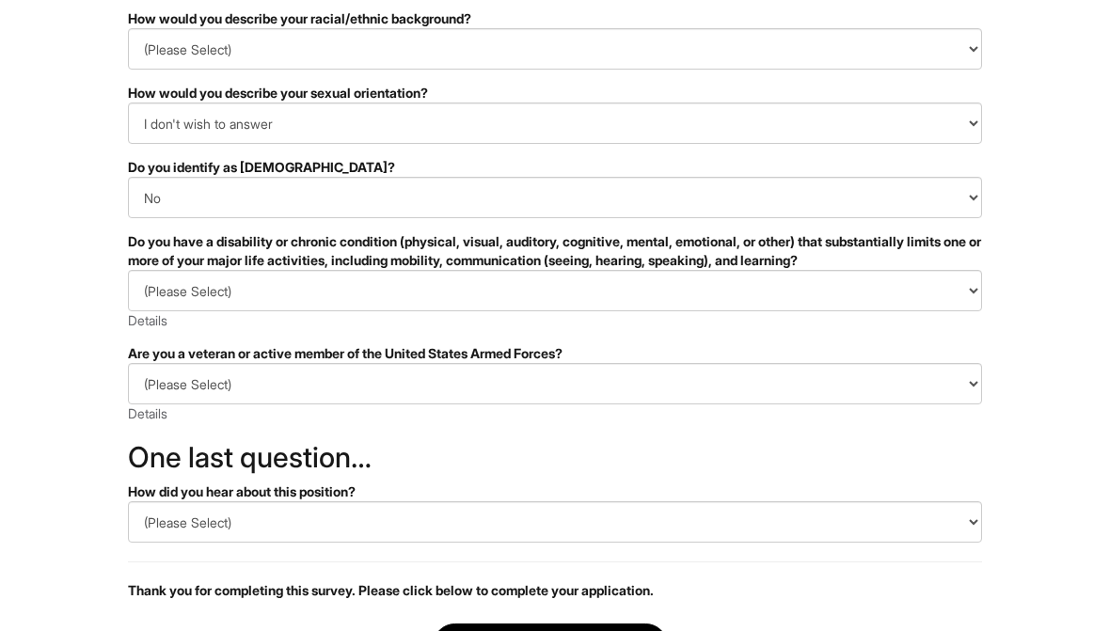
click at [160, 303] on select "(Please Select) YES, I HAVE A DISABILITY (or previously had a disability) NO, I…" at bounding box center [555, 291] width 854 height 41
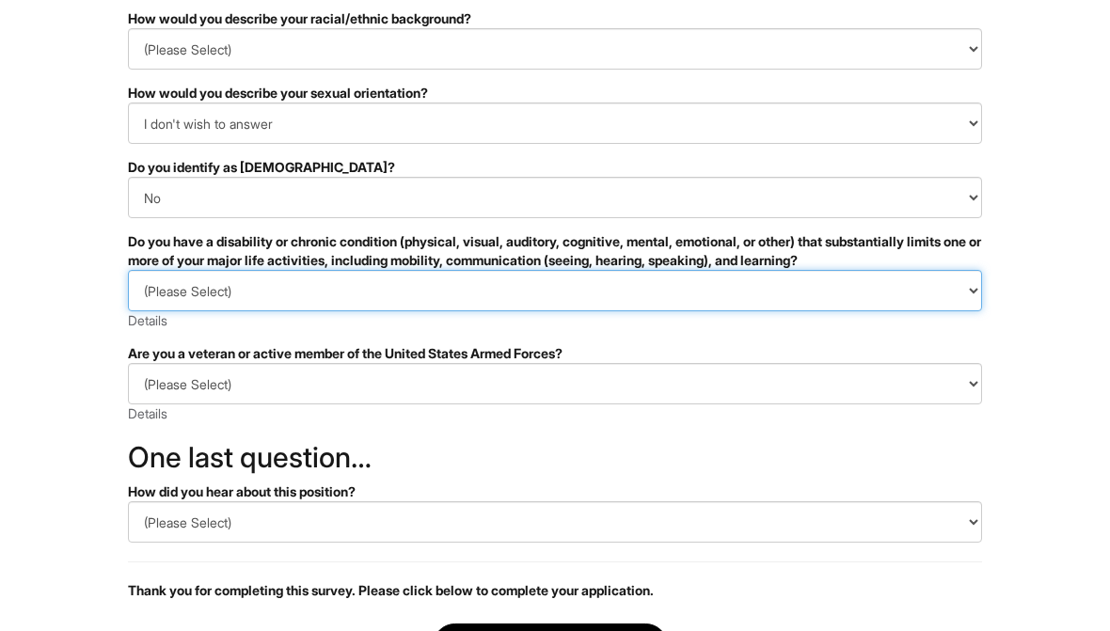
scroll to position [271, 0]
select select "NO, I DON'T HAVE A DISABILITY"
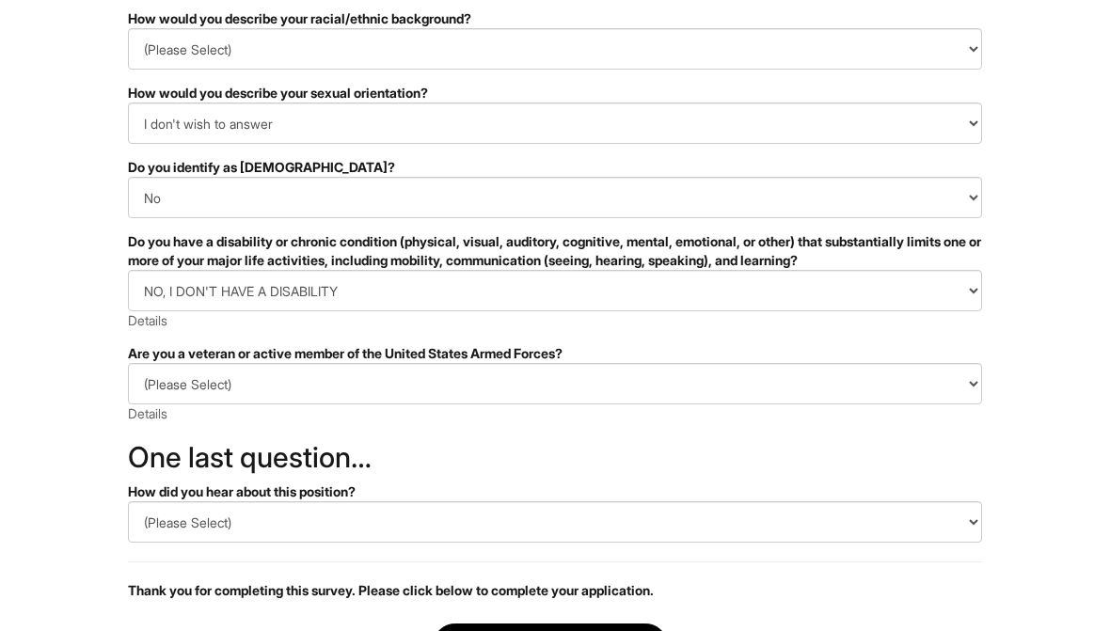
click at [176, 388] on select "(Please Select) I IDENTIFY AS ONE OR MORE OF THE CLASSIFICATIONS OF PROTECTED V…" at bounding box center [555, 383] width 854 height 41
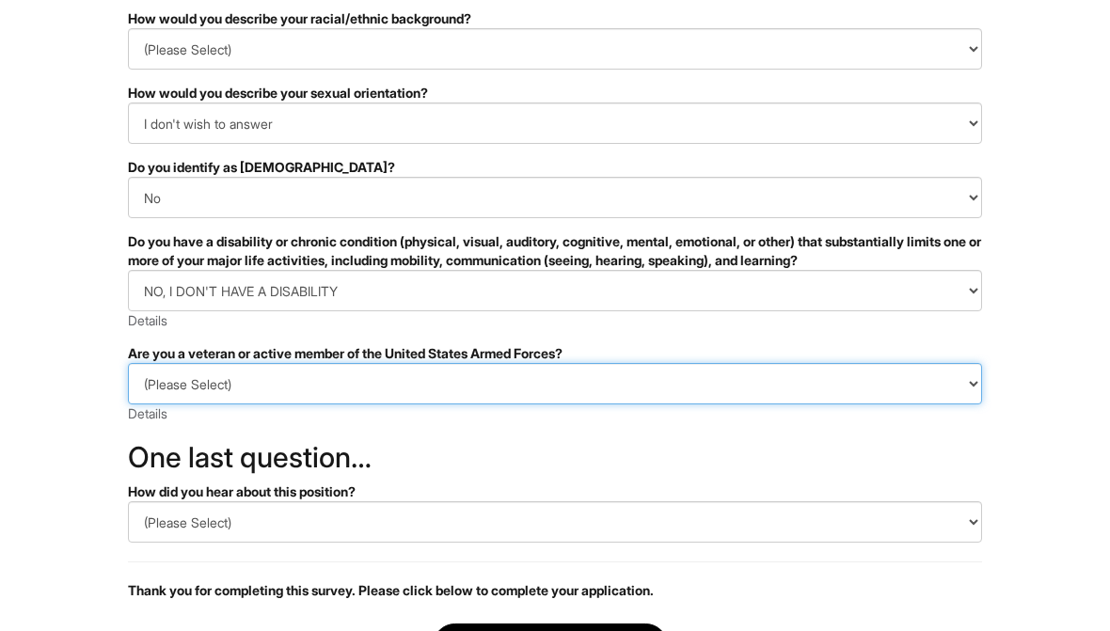
select select "I AM NOT A PROTECTED VETERAN"
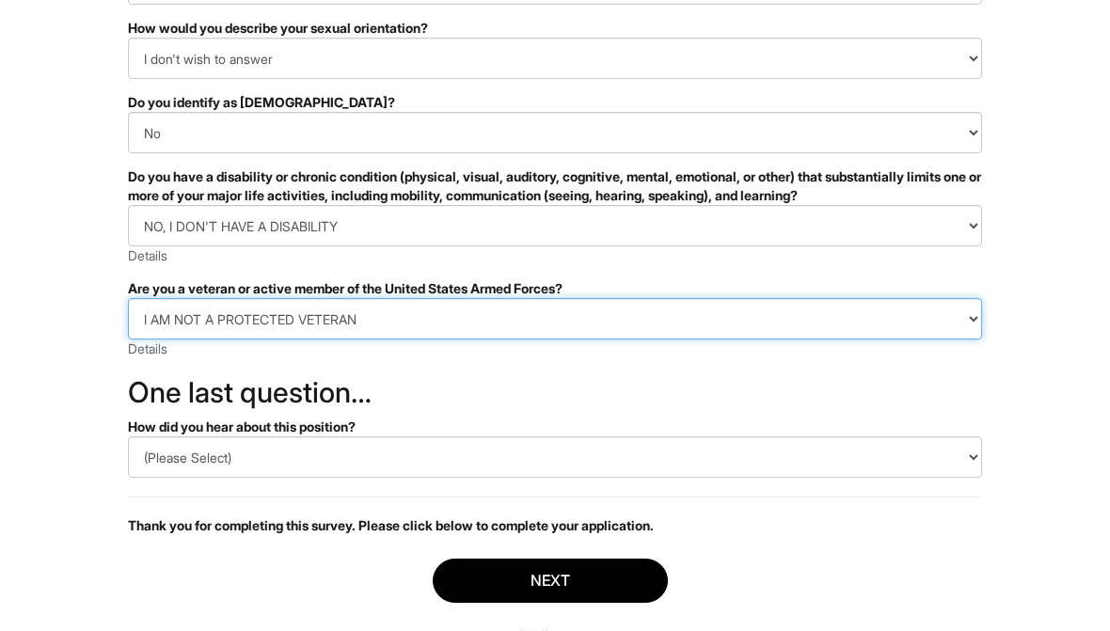
scroll to position [428, 0]
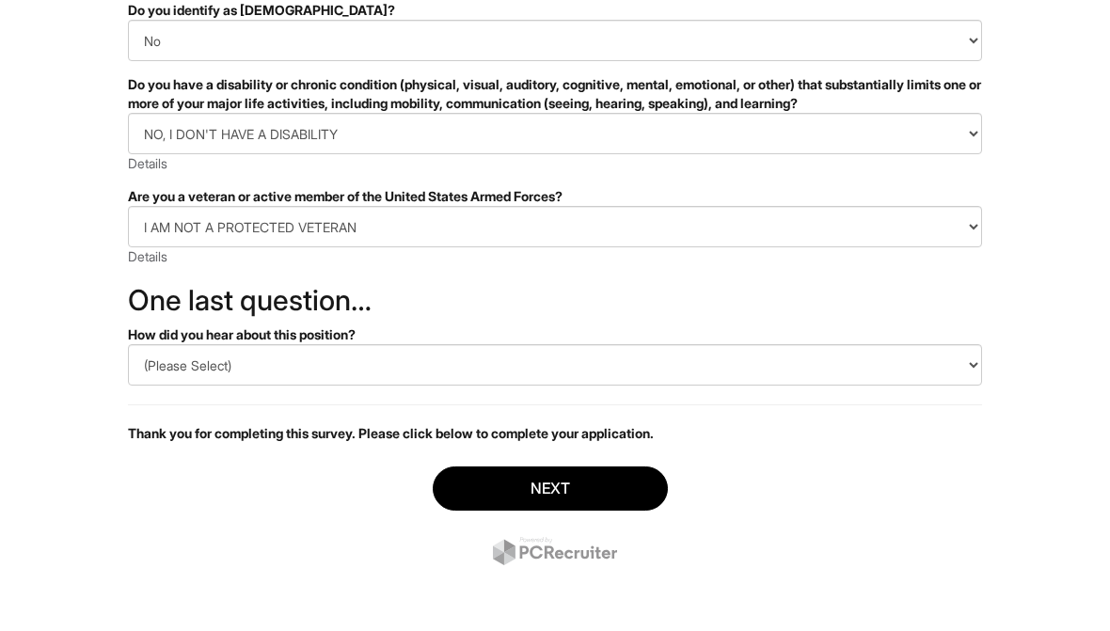
click at [174, 361] on select "(Please Select) CareerBuilder Indeed LinkedIn Monster Referral Other" at bounding box center [555, 364] width 854 height 41
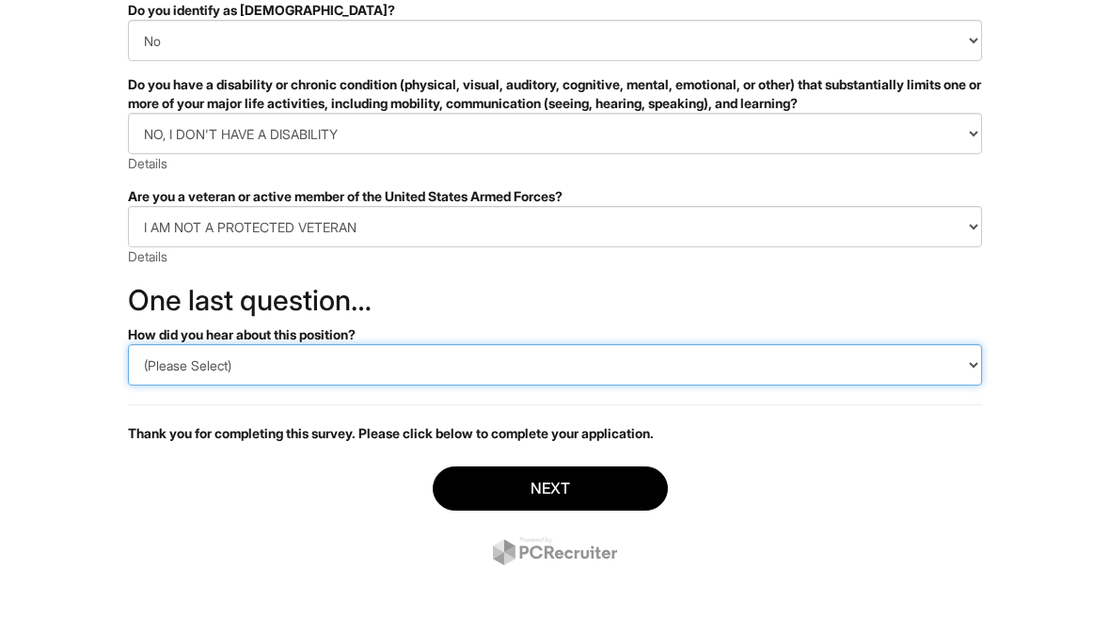
select select "Indeed"
click at [599, 485] on button "Next" at bounding box center [550, 489] width 235 height 44
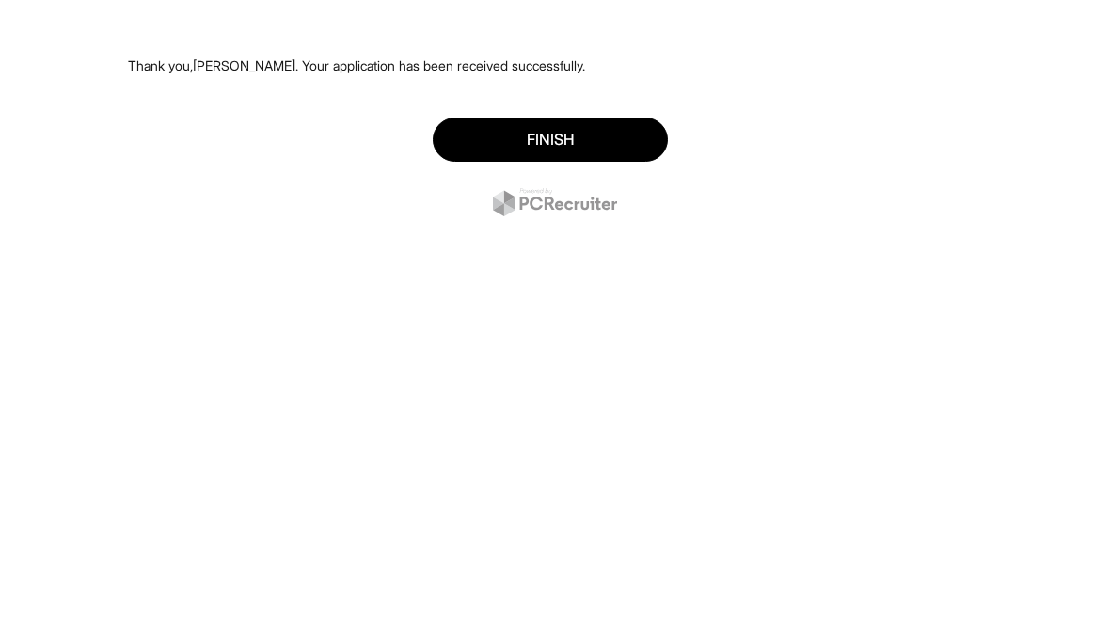
click at [573, 148] on button "Finish" at bounding box center [550, 140] width 235 height 44
